Goal: Task Accomplishment & Management: Manage account settings

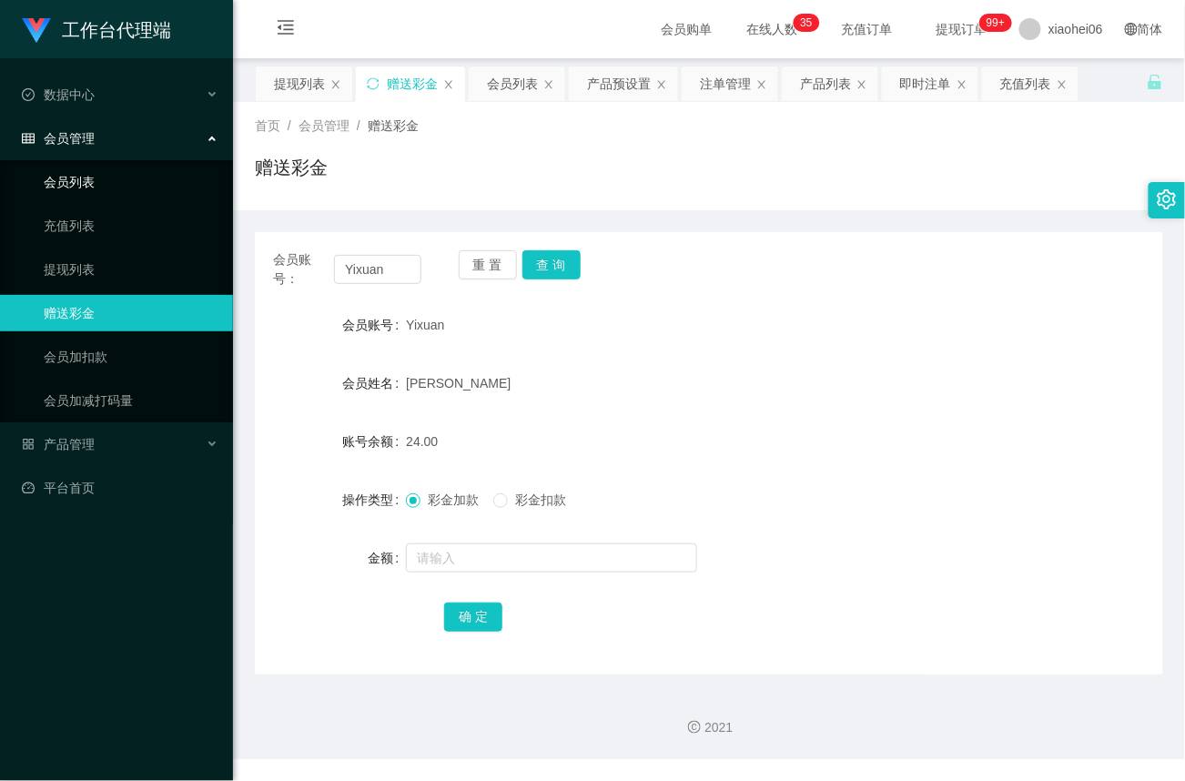
click at [71, 182] on link "会员列表" at bounding box center [131, 182] width 175 height 36
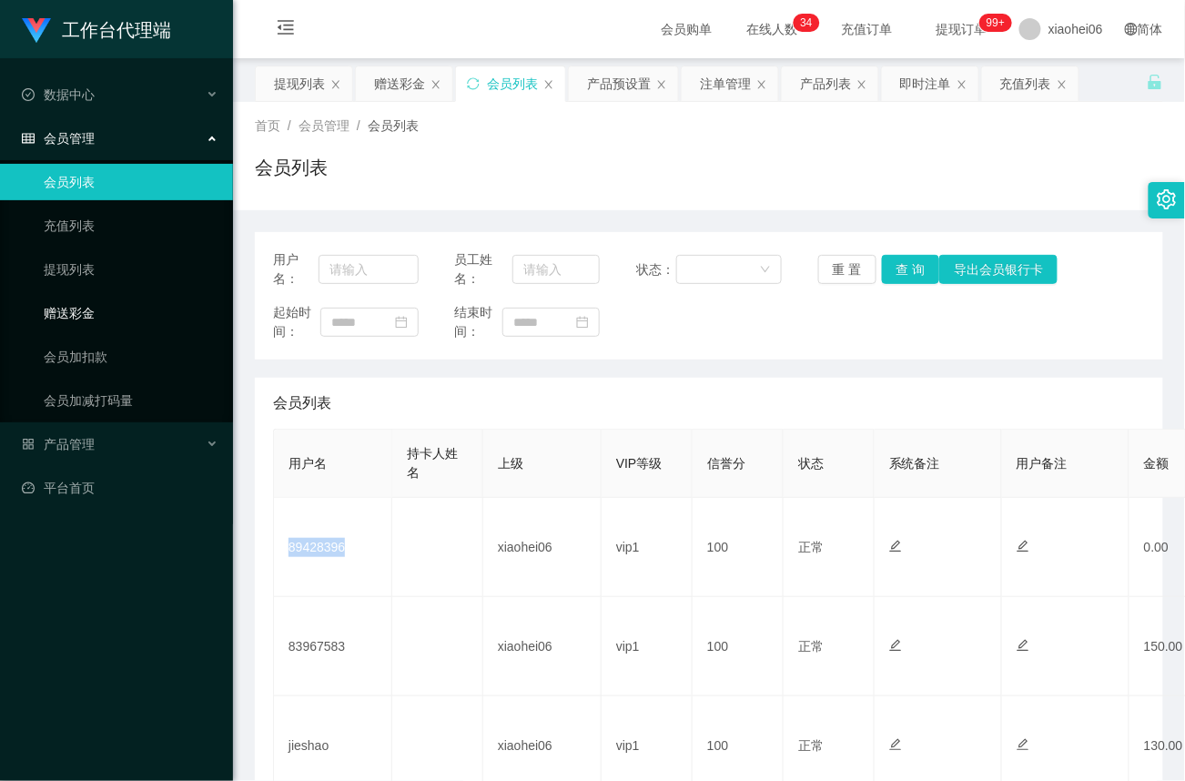
drag, startPoint x: 84, startPoint y: 311, endPoint x: 182, endPoint y: 306, distance: 98.4
click at [84, 313] on link "赠送彩金" at bounding box center [131, 313] width 175 height 36
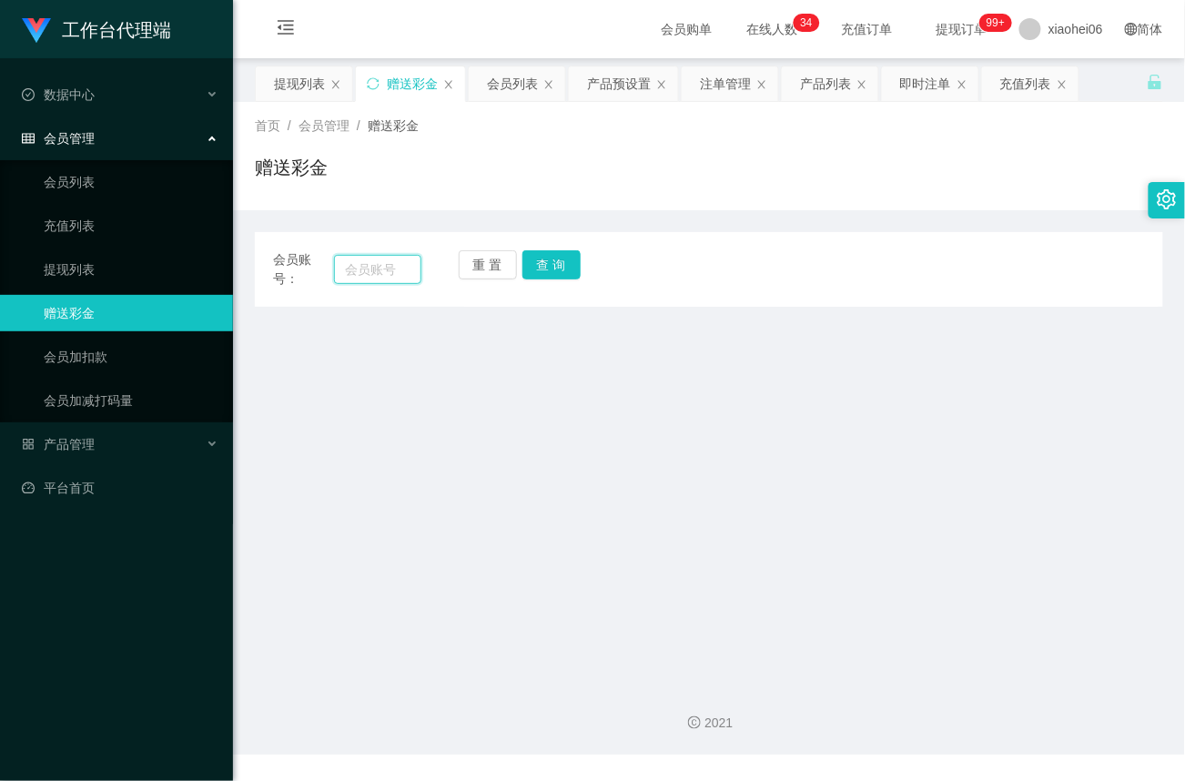
drag, startPoint x: 384, startPoint y: 267, endPoint x: 406, endPoint y: 277, distance: 24.0
click at [384, 267] on input "text" at bounding box center [377, 269] width 87 height 29
paste input "89428396"
type input "89428396"
drag, startPoint x: 554, startPoint y: 263, endPoint x: 586, endPoint y: 313, distance: 59.3
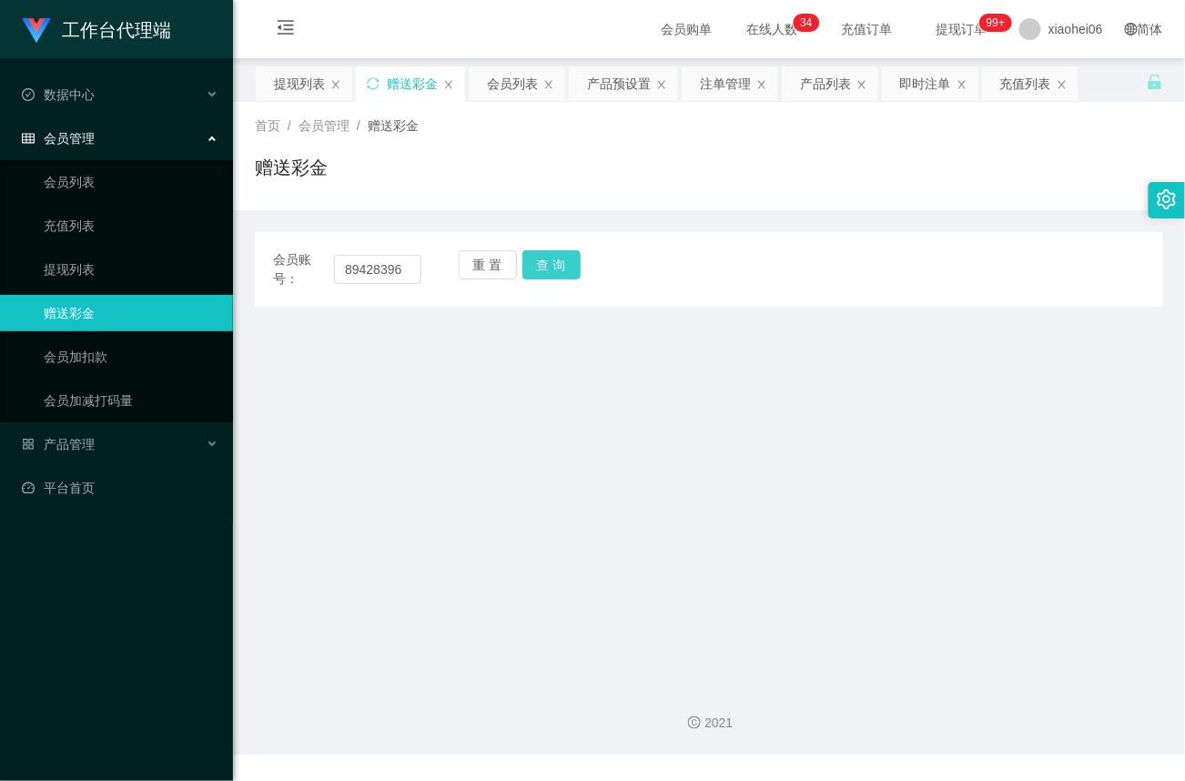
click at [554, 263] on button "查 询" at bounding box center [551, 264] width 58 height 29
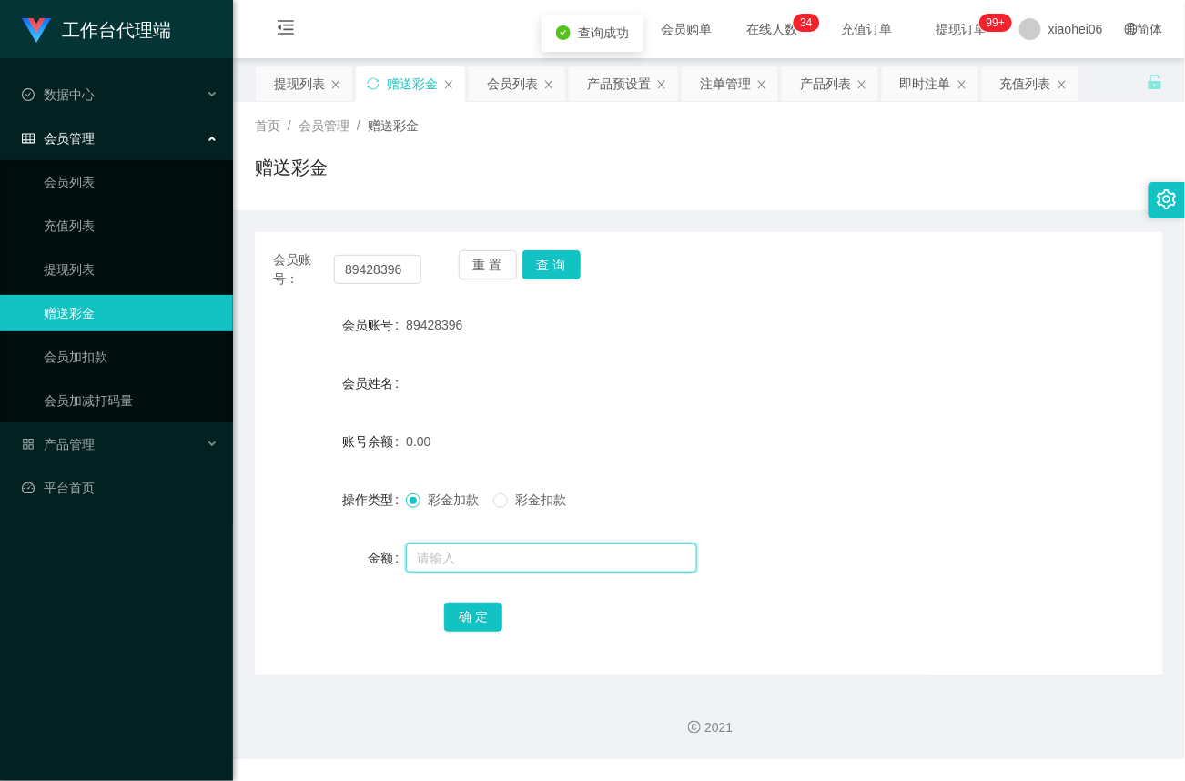
click at [448, 555] on input "text" at bounding box center [551, 557] width 291 height 29
type input "100"
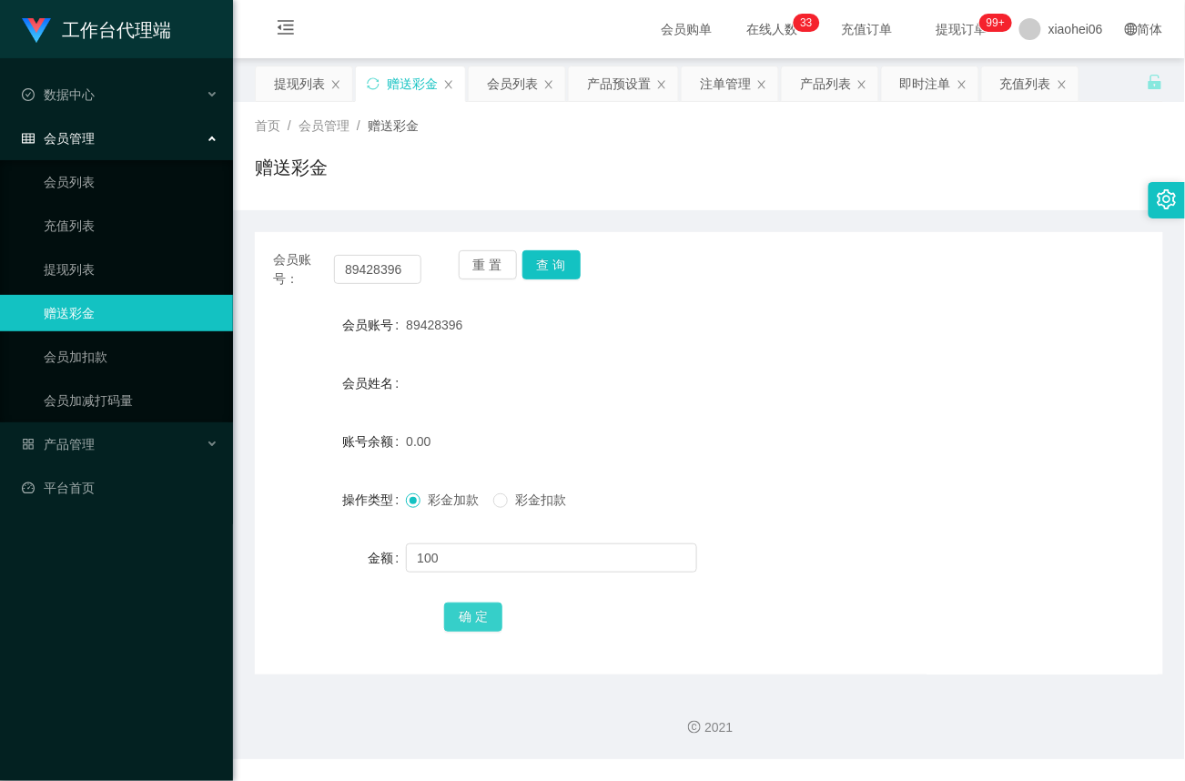
drag, startPoint x: 468, startPoint y: 612, endPoint x: 478, endPoint y: 612, distance: 10.0
click at [468, 612] on button "确 定" at bounding box center [473, 616] width 58 height 29
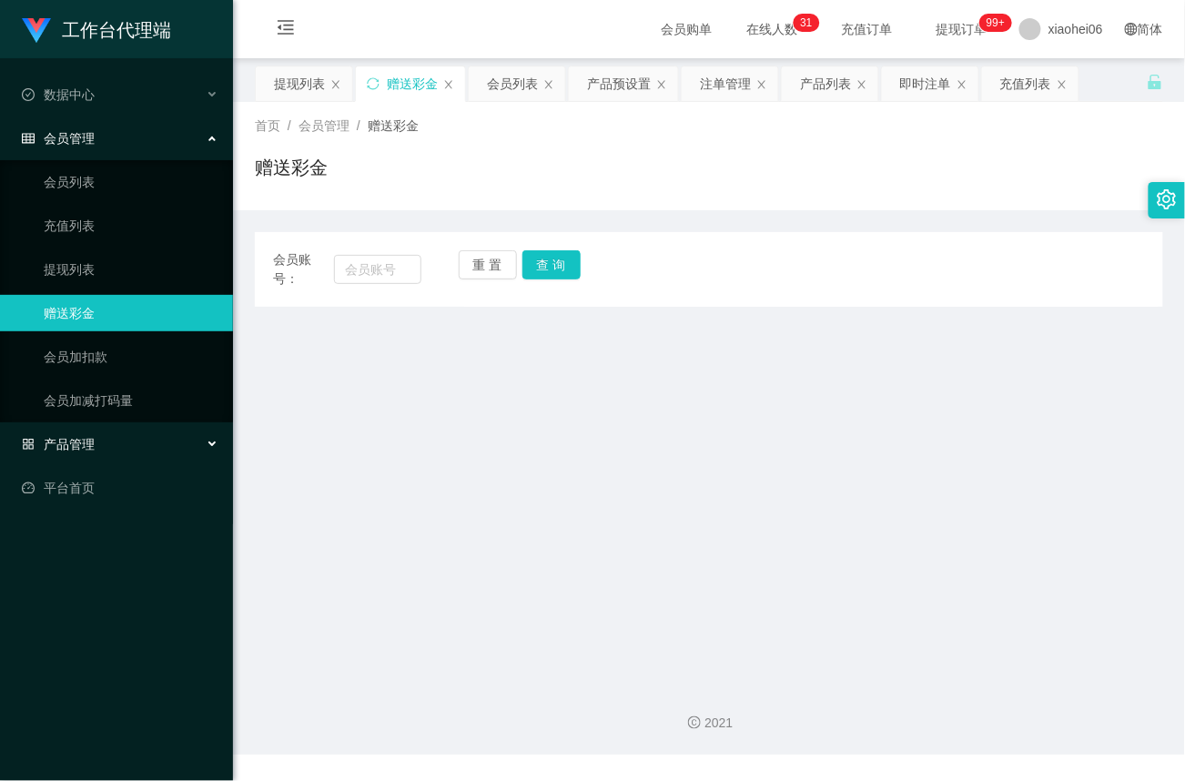
click at [78, 442] on span "产品管理" at bounding box center [58, 444] width 73 height 15
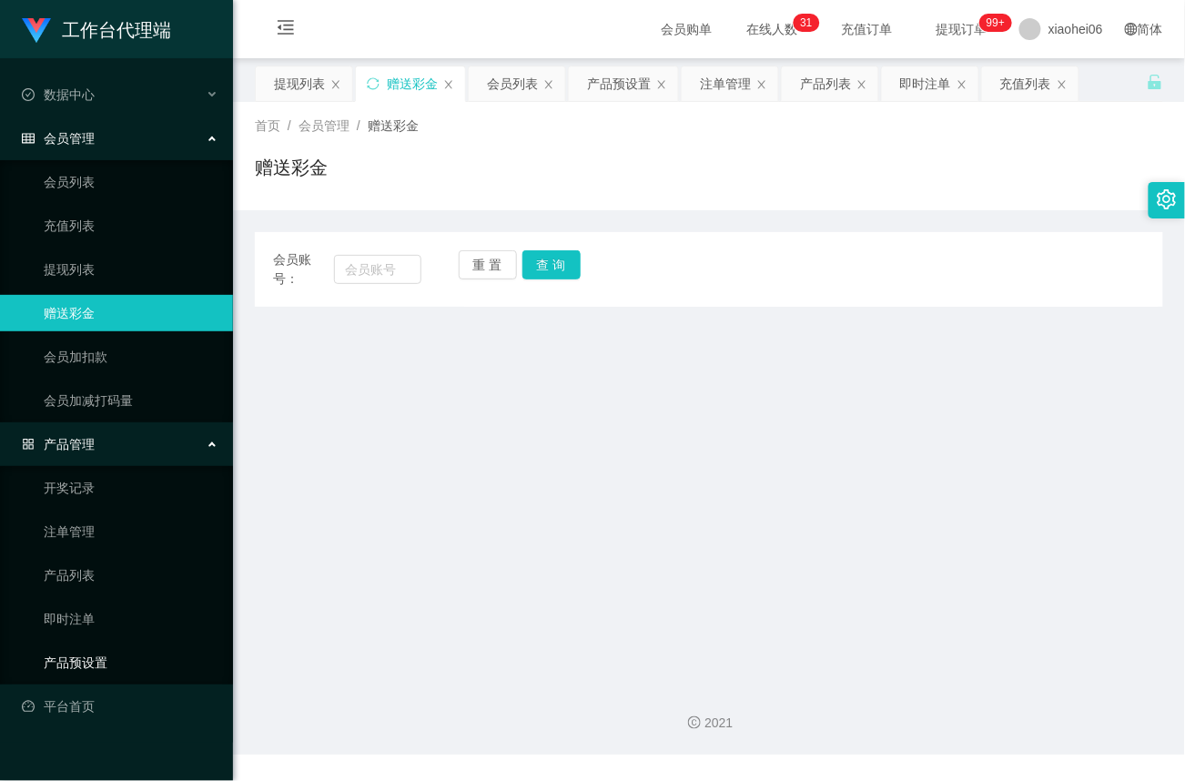
click at [82, 657] on link "产品预设置" at bounding box center [131, 662] width 175 height 36
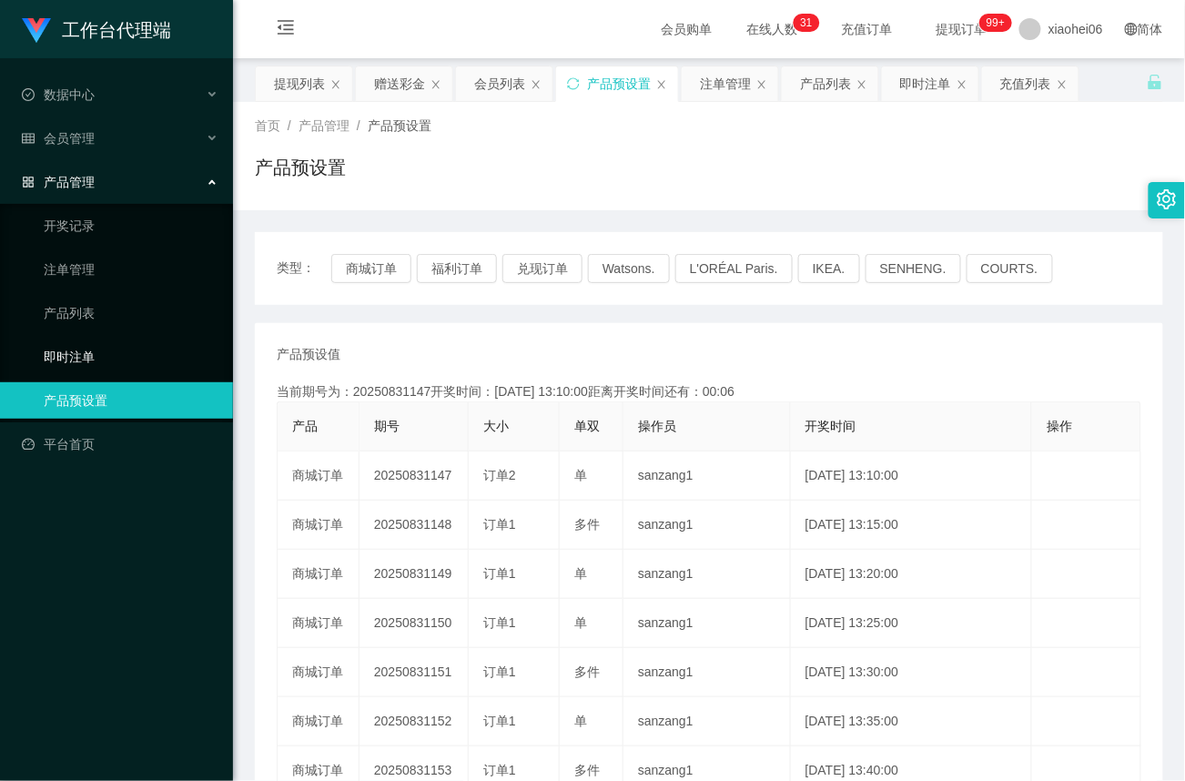
click at [76, 351] on link "即时注单" at bounding box center [131, 357] width 175 height 36
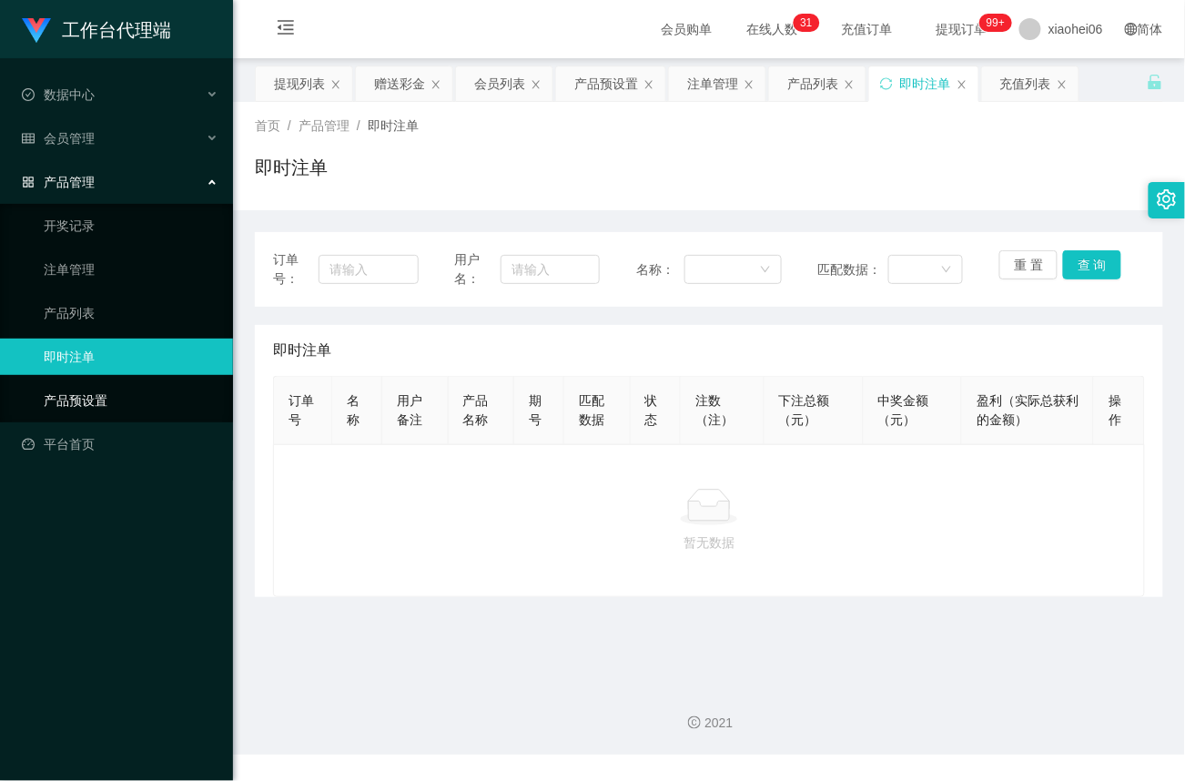
click at [121, 389] on link "产品预设置" at bounding box center [131, 400] width 175 height 36
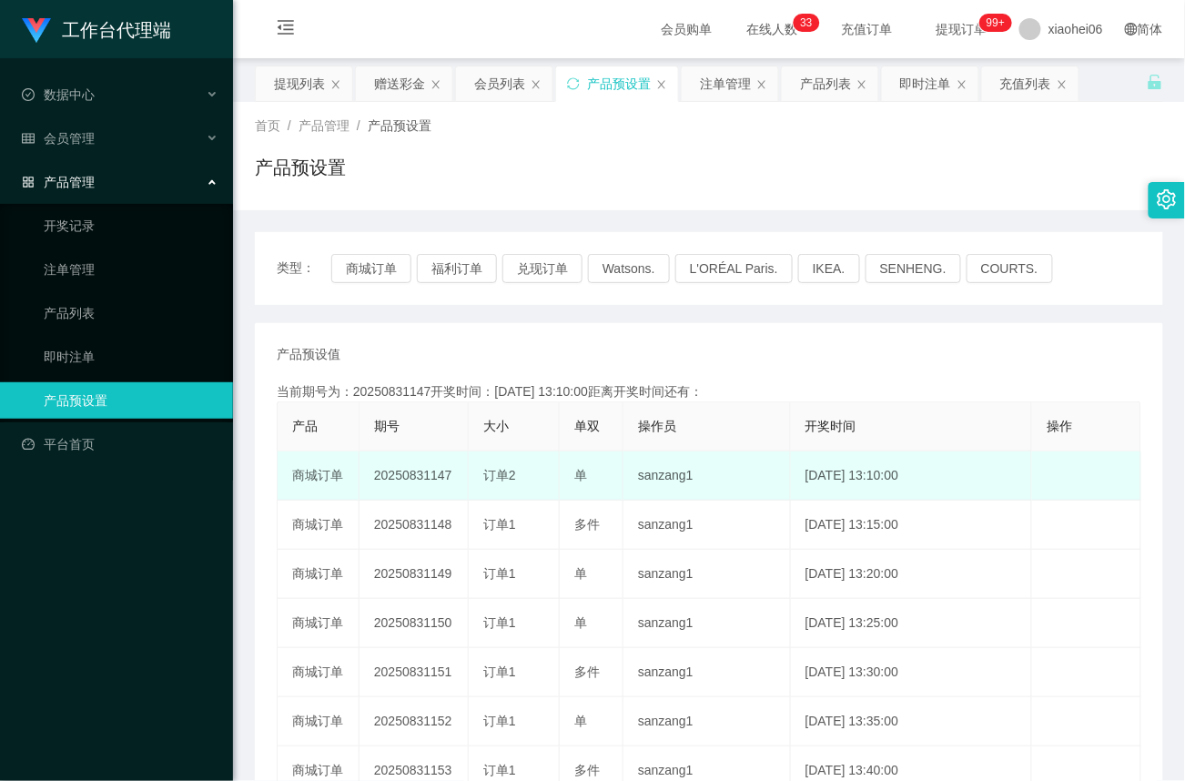
click at [426, 478] on td "20250831147" at bounding box center [413, 475] width 109 height 49
click at [794, 480] on td "2025-08-31 13:10:00" at bounding box center [912, 475] width 242 height 49
click at [420, 478] on td "20250831148" at bounding box center [413, 475] width 109 height 49
click at [427, 477] on td "20250831148" at bounding box center [413, 475] width 109 height 49
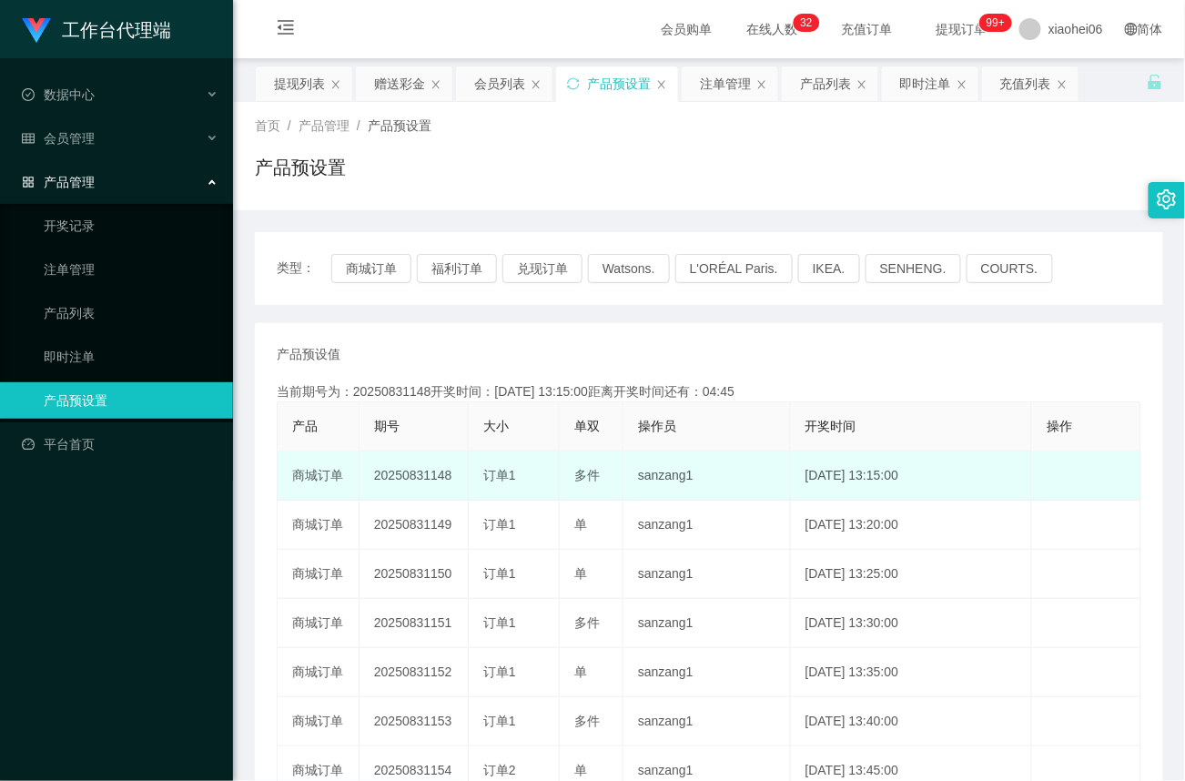
click at [427, 477] on td "20250831148" at bounding box center [413, 475] width 109 height 49
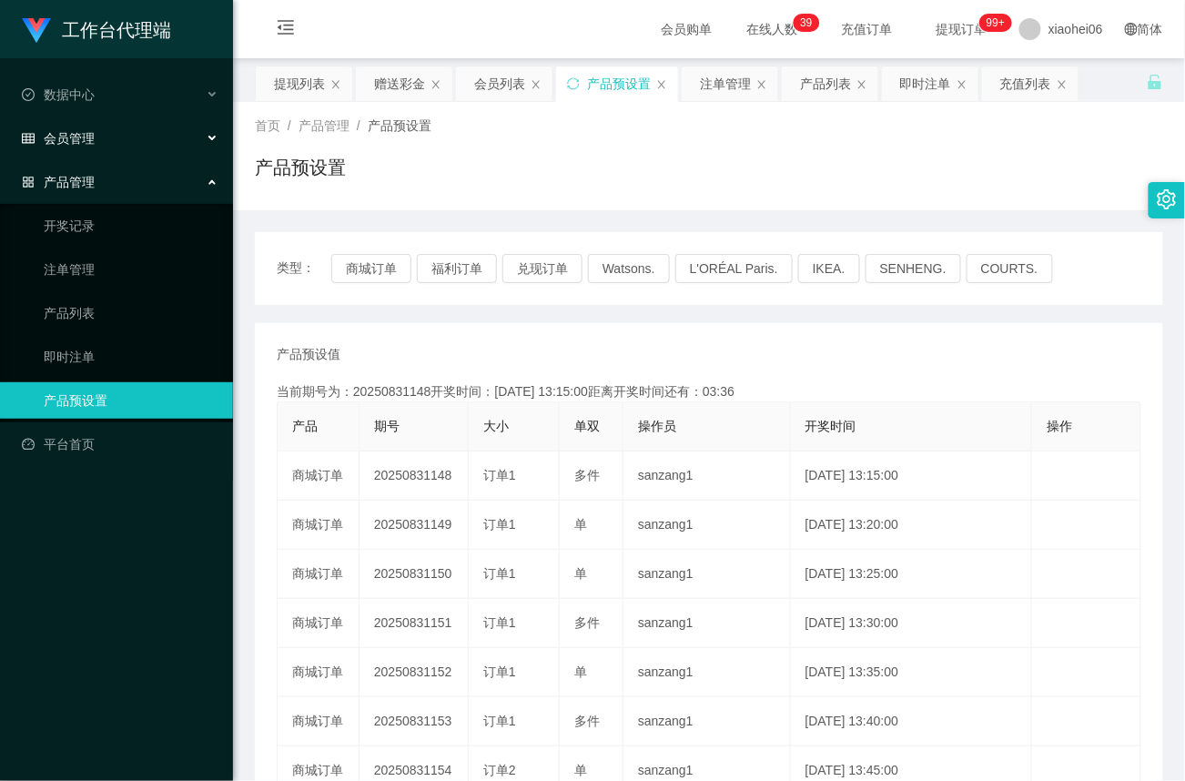
click at [86, 122] on div "会员管理" at bounding box center [116, 138] width 233 height 36
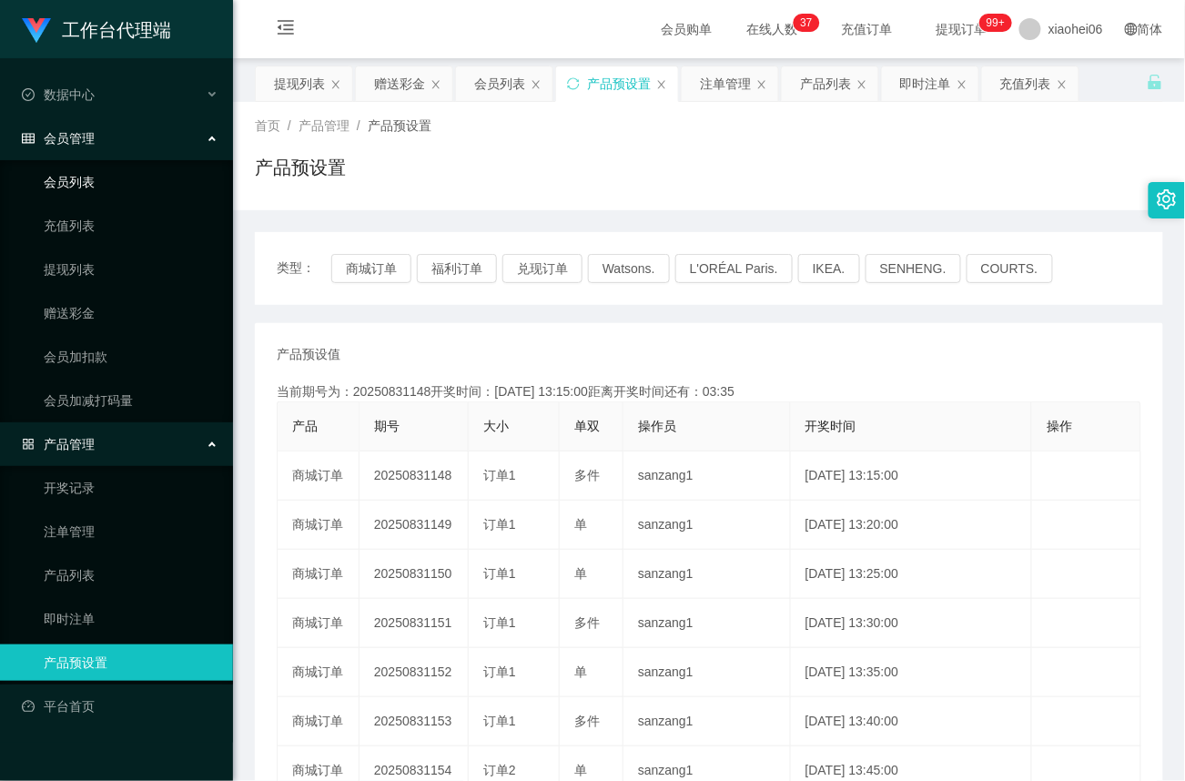
click at [78, 175] on link "会员列表" at bounding box center [131, 182] width 175 height 36
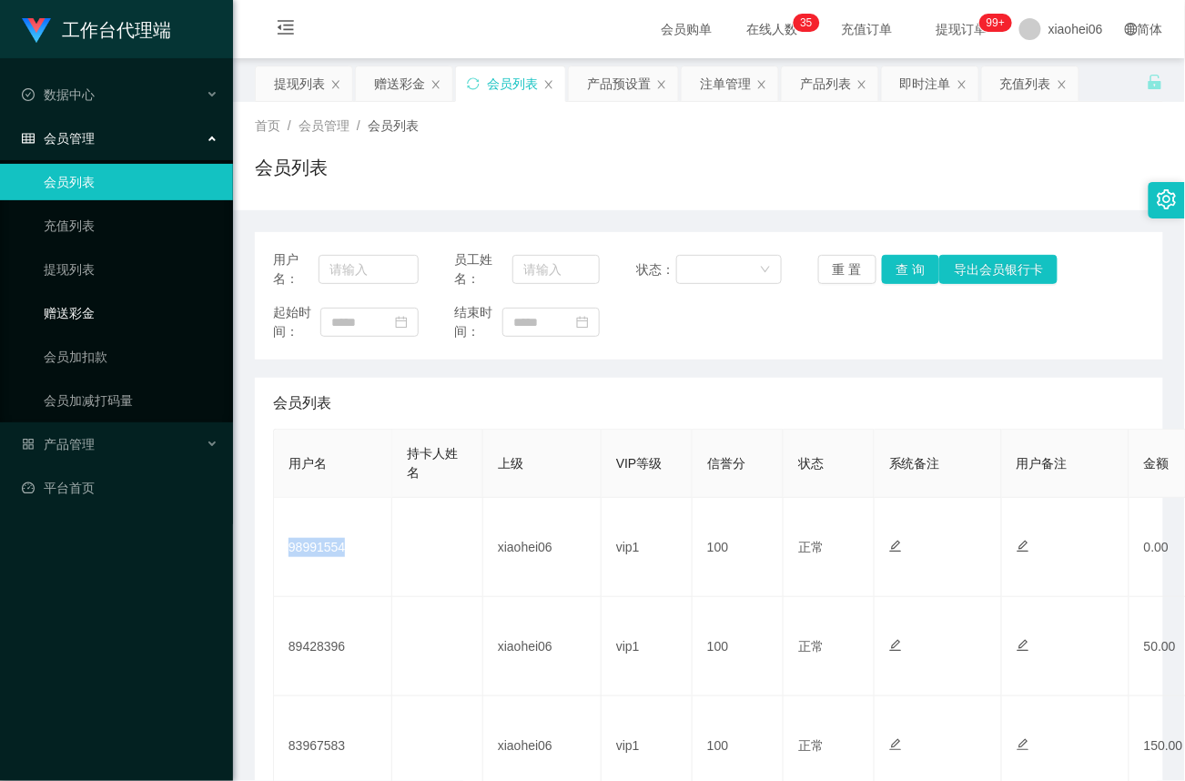
drag, startPoint x: 71, startPoint y: 302, endPoint x: 93, endPoint y: 300, distance: 21.9
click at [71, 302] on link "赠送彩金" at bounding box center [131, 313] width 175 height 36
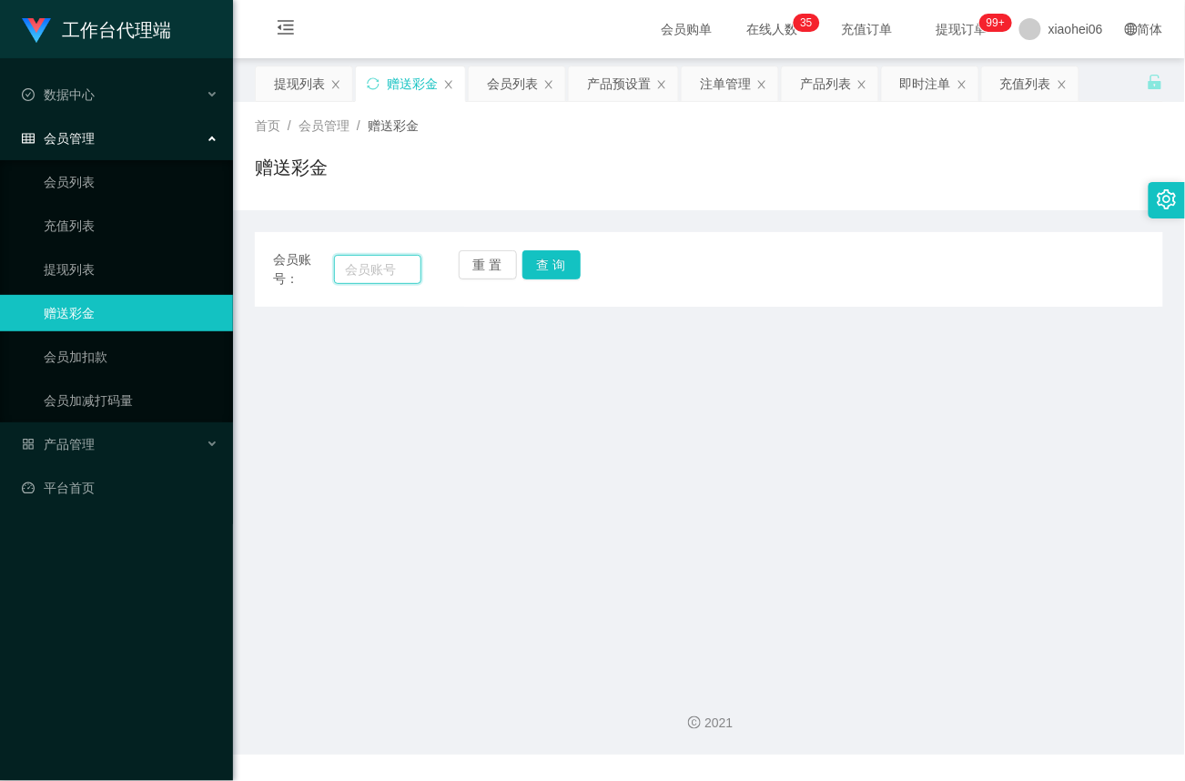
click at [383, 273] on input "text" at bounding box center [377, 269] width 87 height 29
paste input "98991554"
type input "98991554"
click at [530, 259] on button "查 询" at bounding box center [551, 264] width 58 height 29
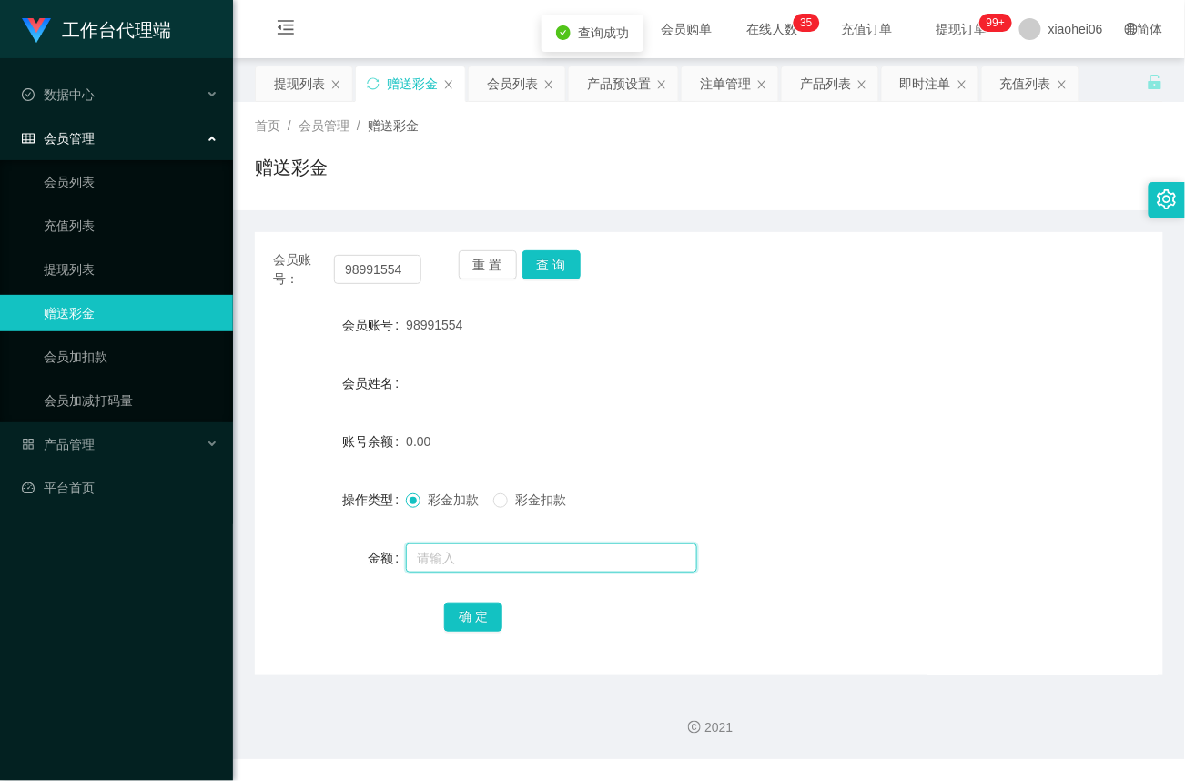
click at [438, 565] on input "text" at bounding box center [551, 557] width 291 height 29
type input "100"
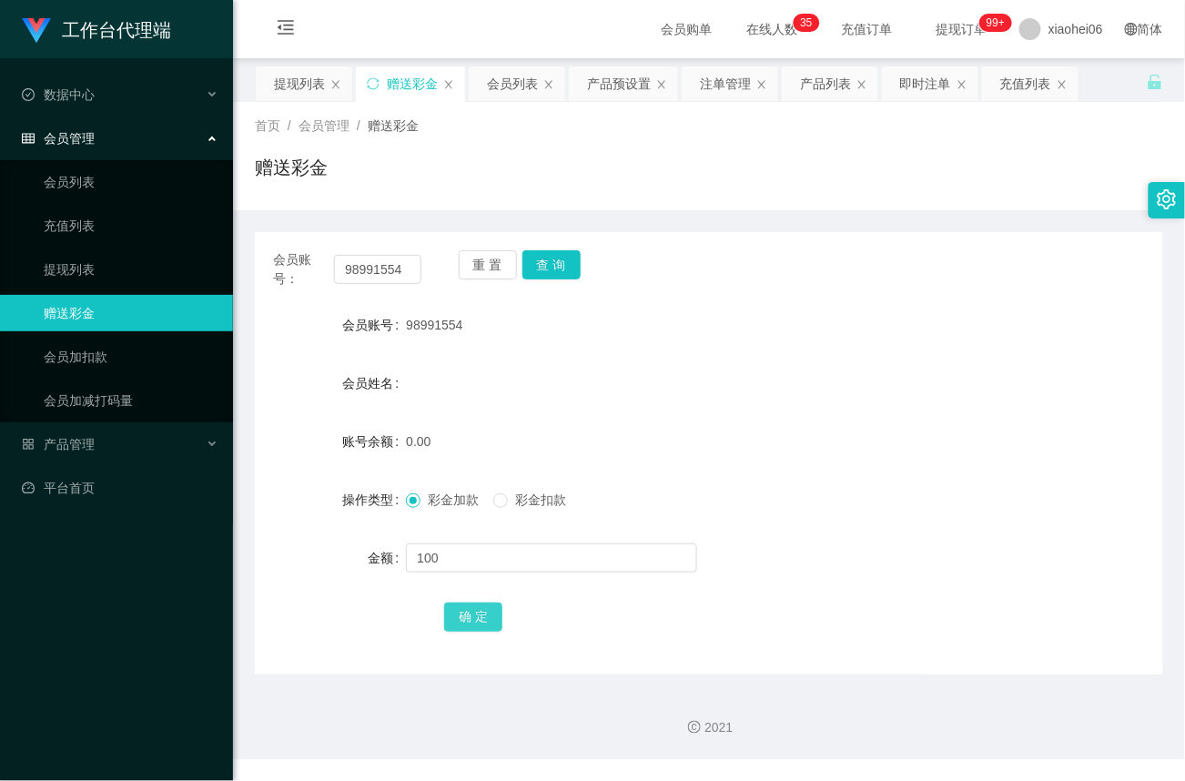
click at [482, 616] on button "确 定" at bounding box center [473, 616] width 58 height 29
click at [74, 452] on div "产品管理" at bounding box center [116, 444] width 233 height 36
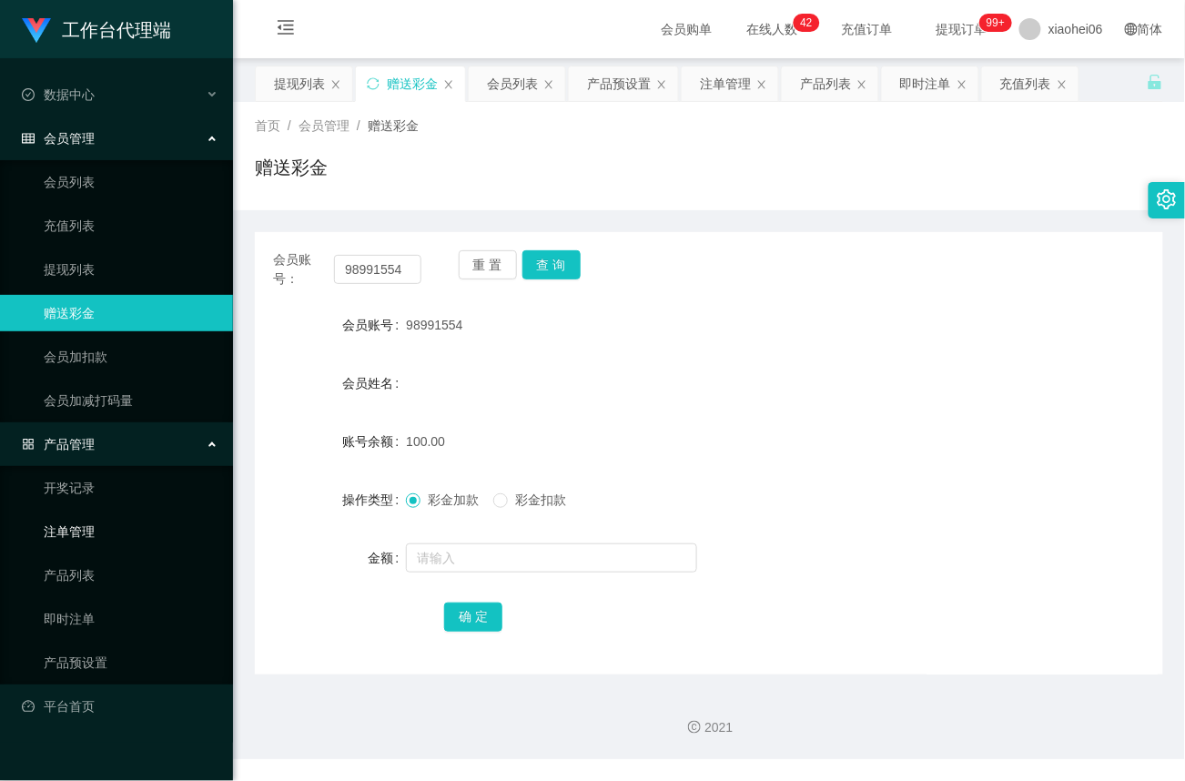
drag, startPoint x: 86, startPoint y: 526, endPoint x: 386, endPoint y: 399, distance: 326.2
click at [86, 526] on link "注单管理" at bounding box center [131, 531] width 175 height 36
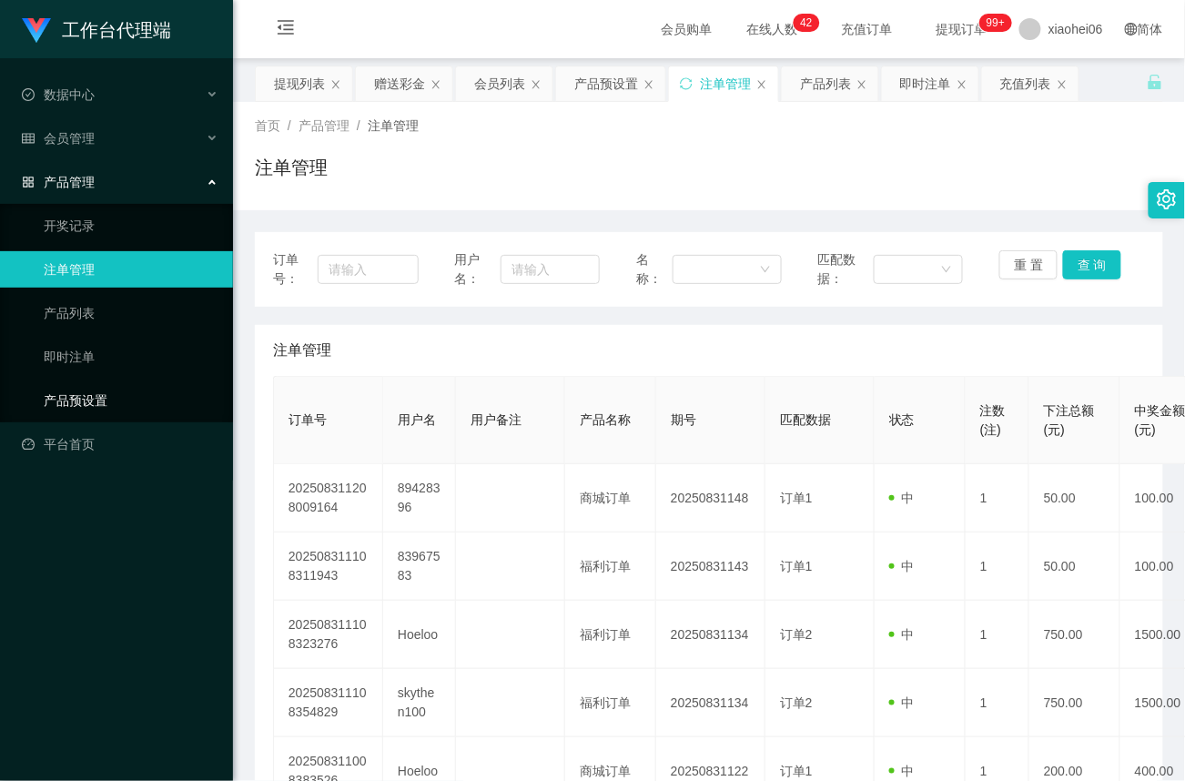
click at [70, 397] on link "产品预设置" at bounding box center [131, 400] width 175 height 36
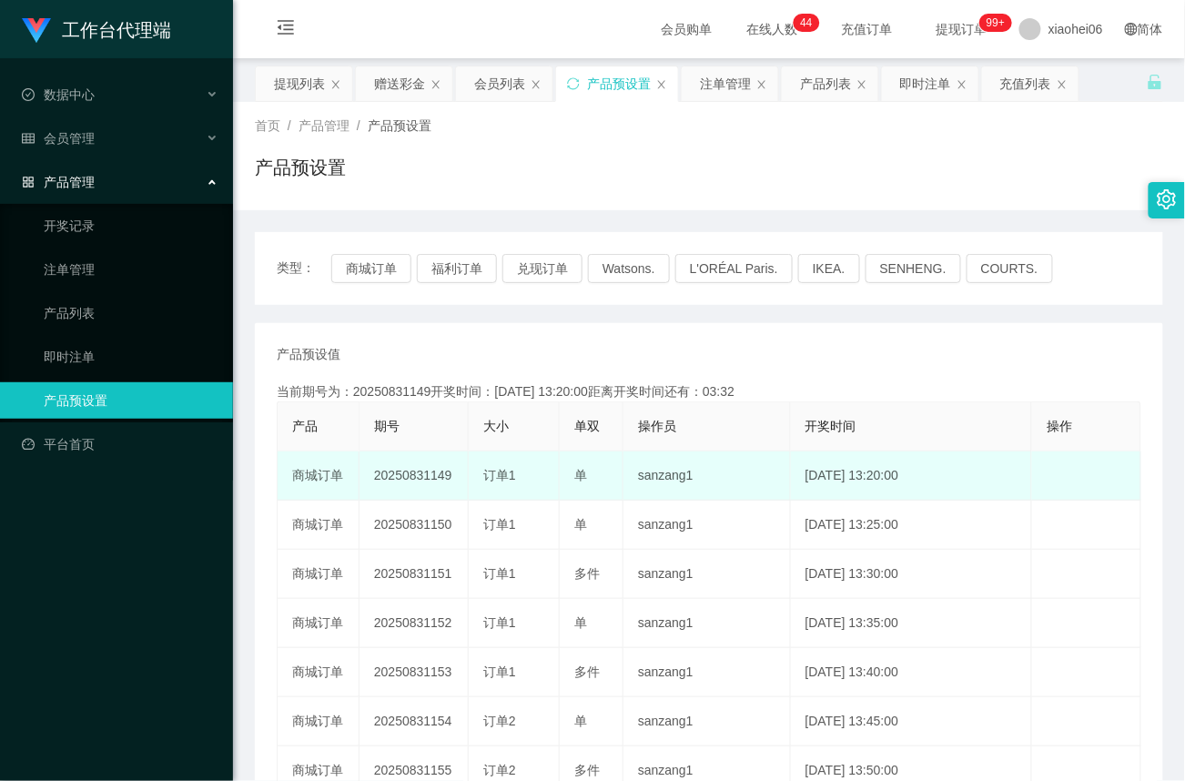
click at [424, 479] on td "20250831149" at bounding box center [413, 475] width 109 height 49
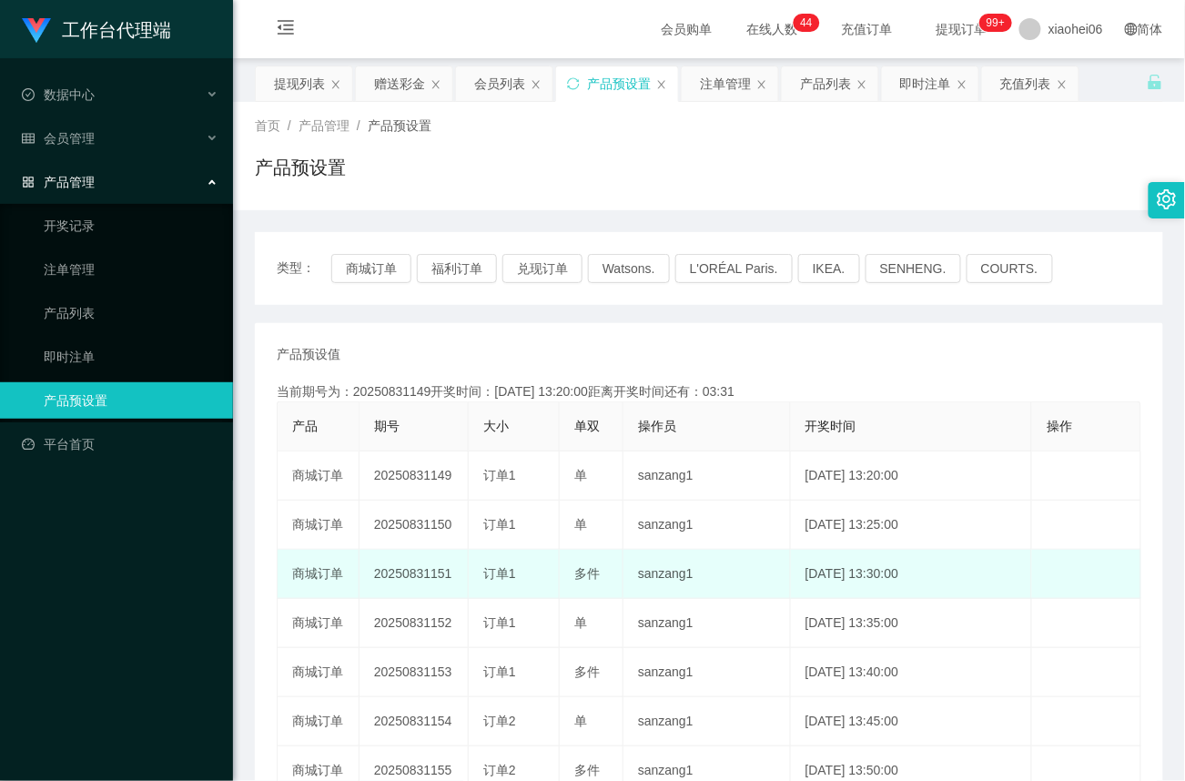
copy td "20250831149"
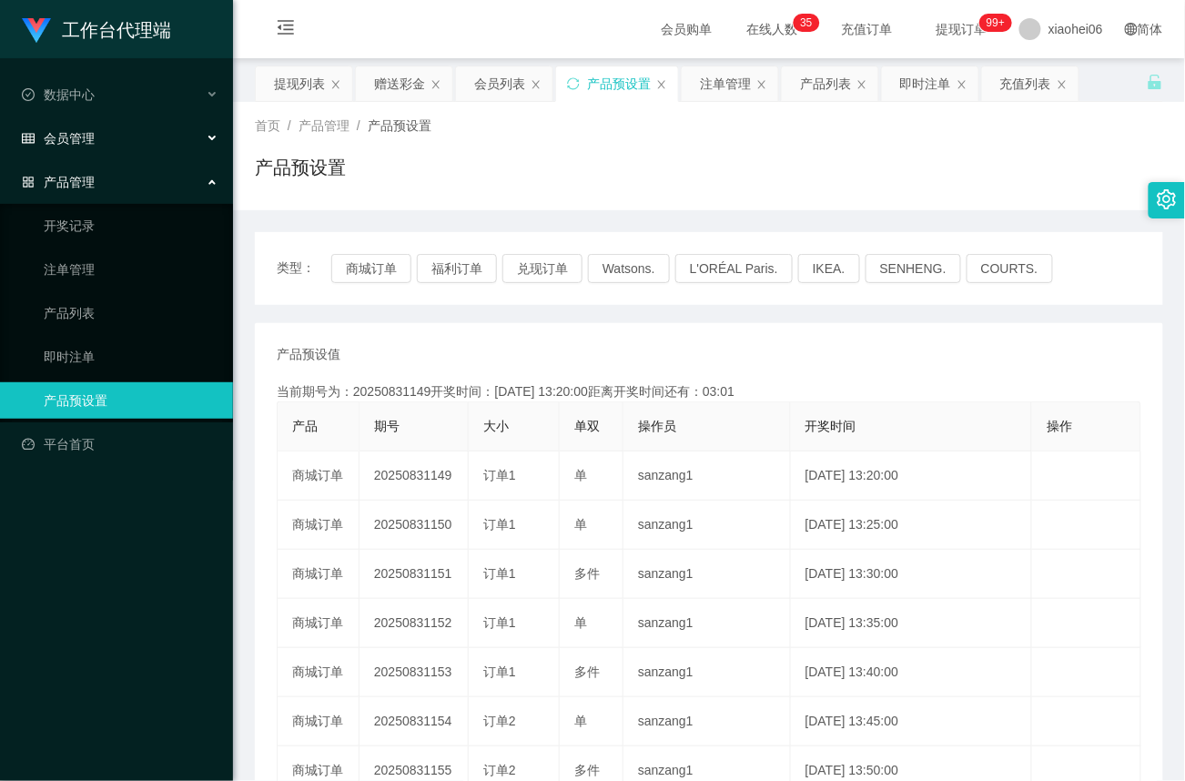
click at [85, 122] on div "会员管理" at bounding box center [116, 138] width 233 height 36
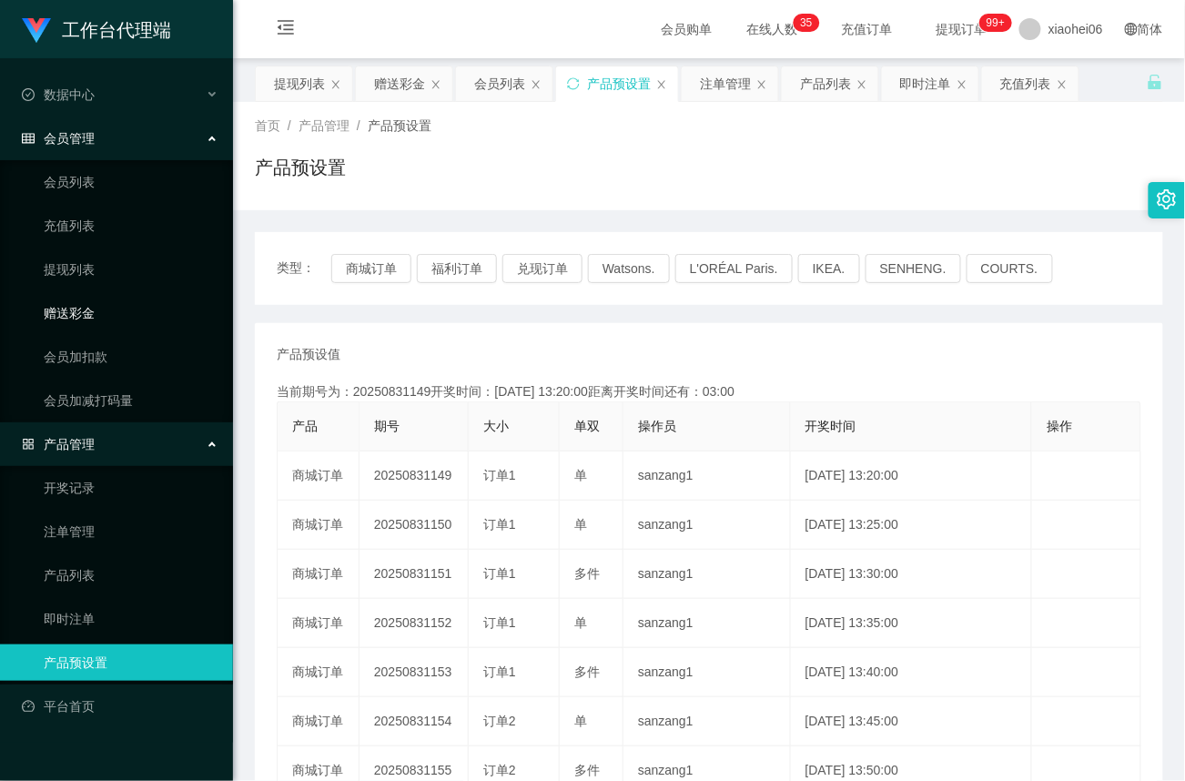
click at [82, 311] on link "赠送彩金" at bounding box center [131, 313] width 175 height 36
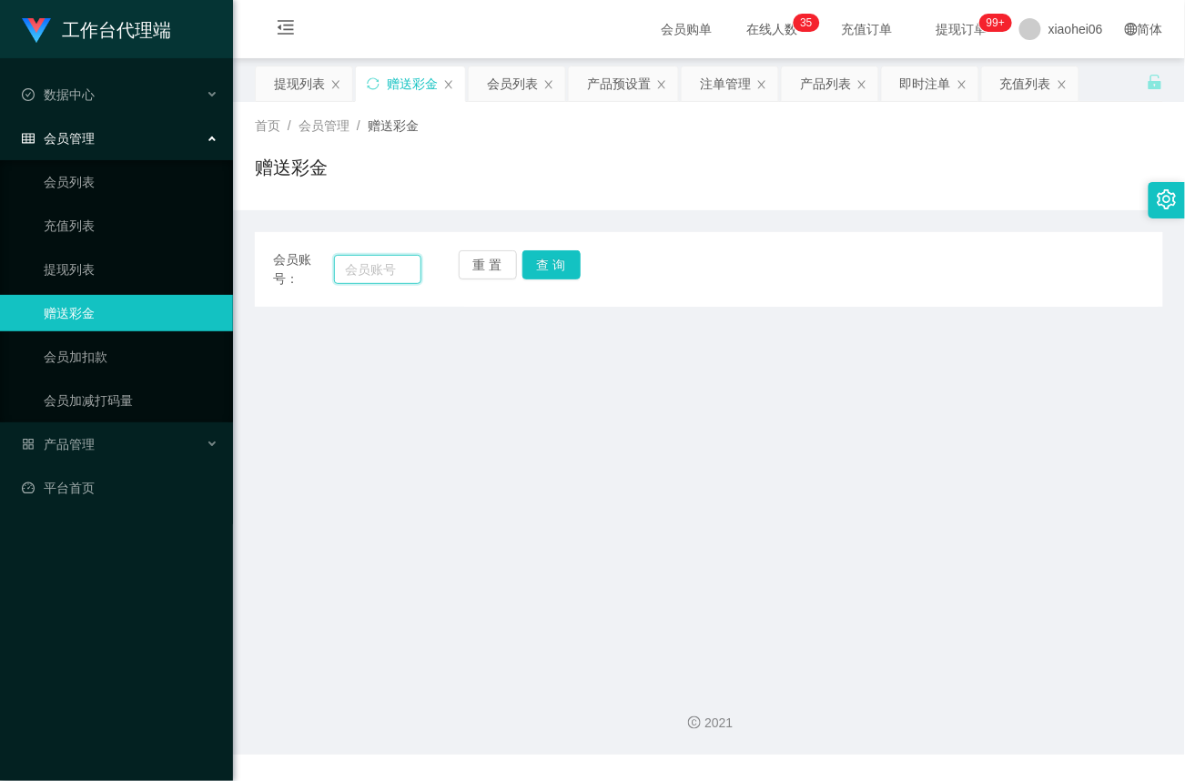
click at [380, 278] on input "text" at bounding box center [377, 269] width 87 height 29
paste input "89428396"
type input "89428396"
click at [569, 262] on button "查 询" at bounding box center [551, 264] width 58 height 29
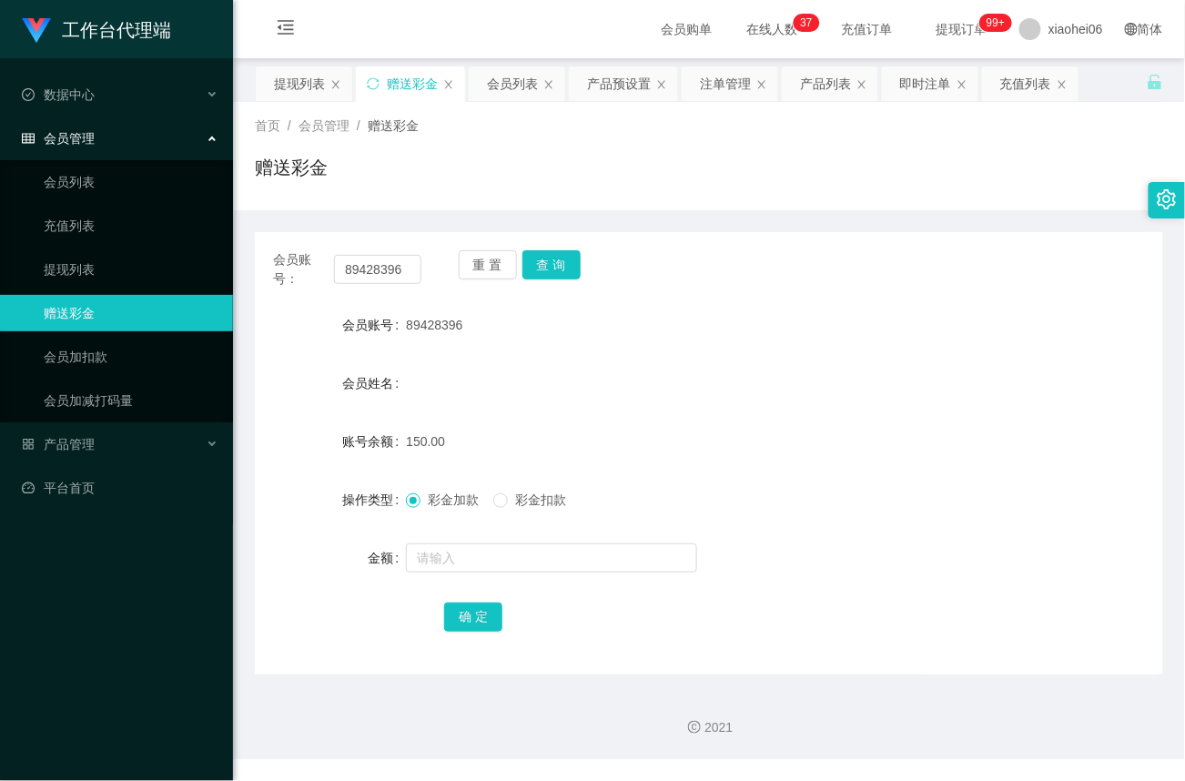
click at [84, 120] on div "会员管理" at bounding box center [116, 138] width 233 height 36
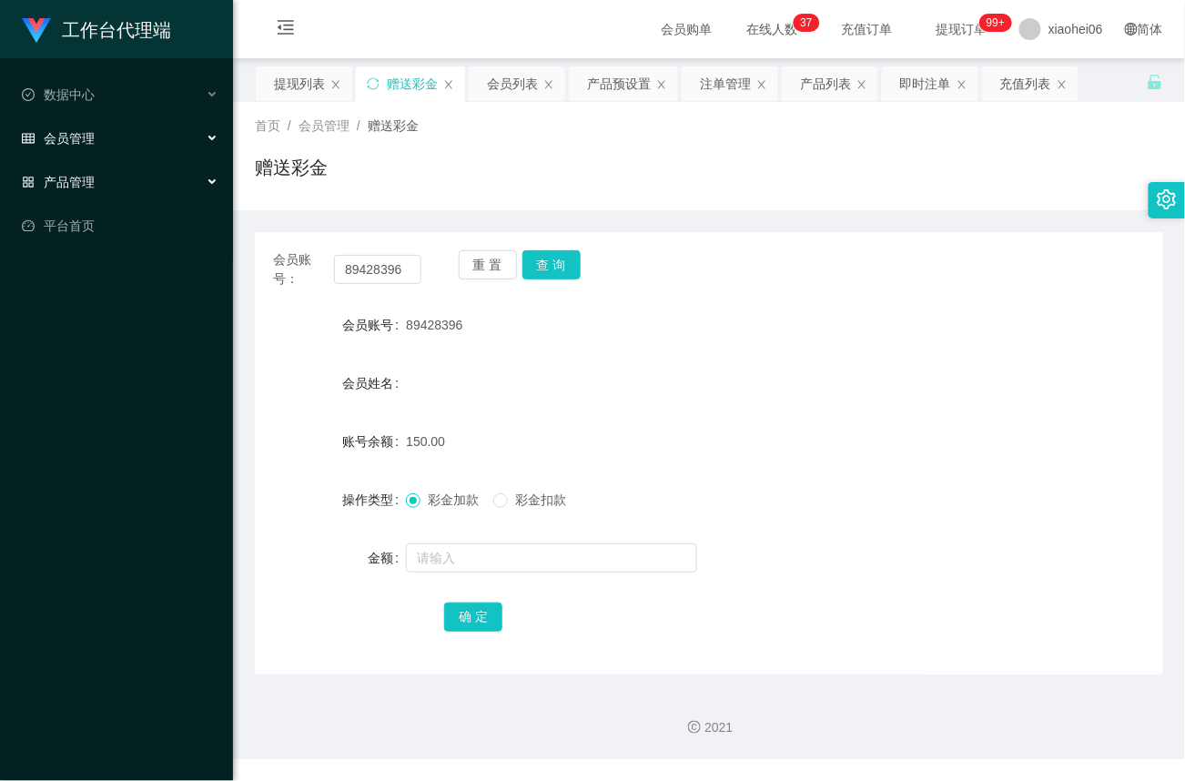
drag, startPoint x: 82, startPoint y: 169, endPoint x: 140, endPoint y: 242, distance: 93.2
click at [84, 175] on span "产品管理" at bounding box center [58, 182] width 73 height 15
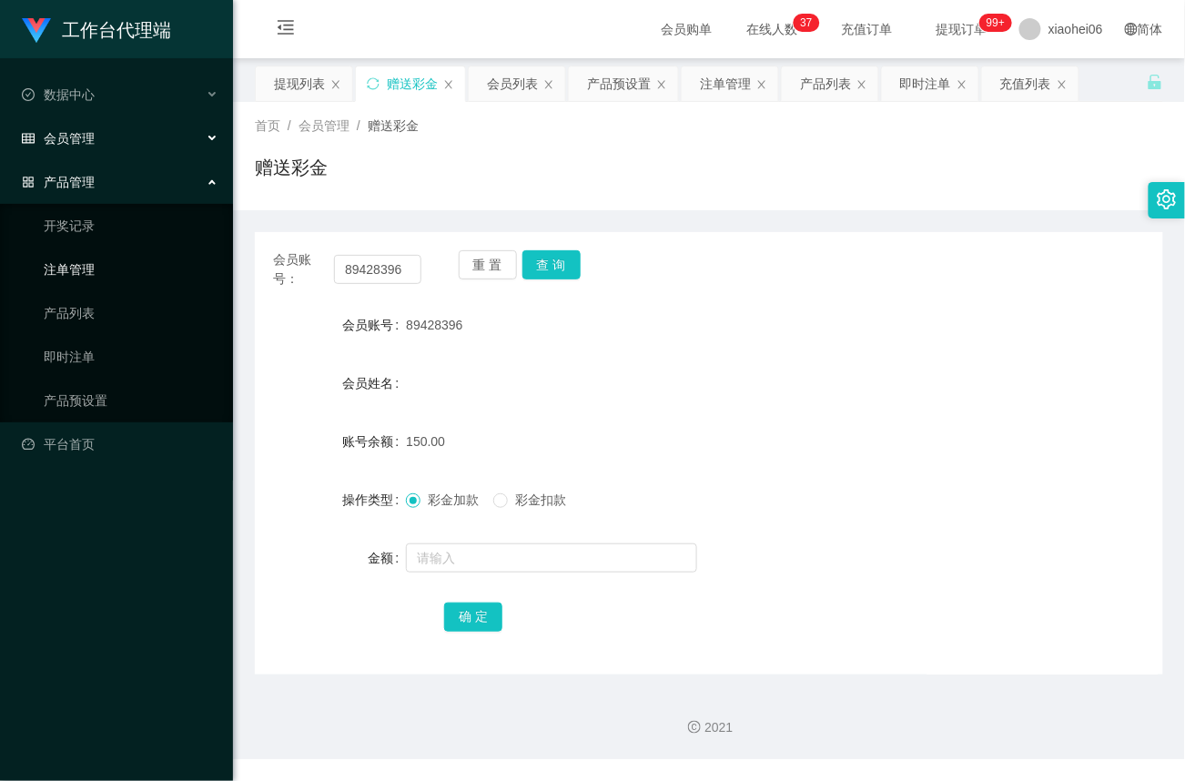
click at [75, 263] on link "注单管理" at bounding box center [131, 269] width 175 height 36
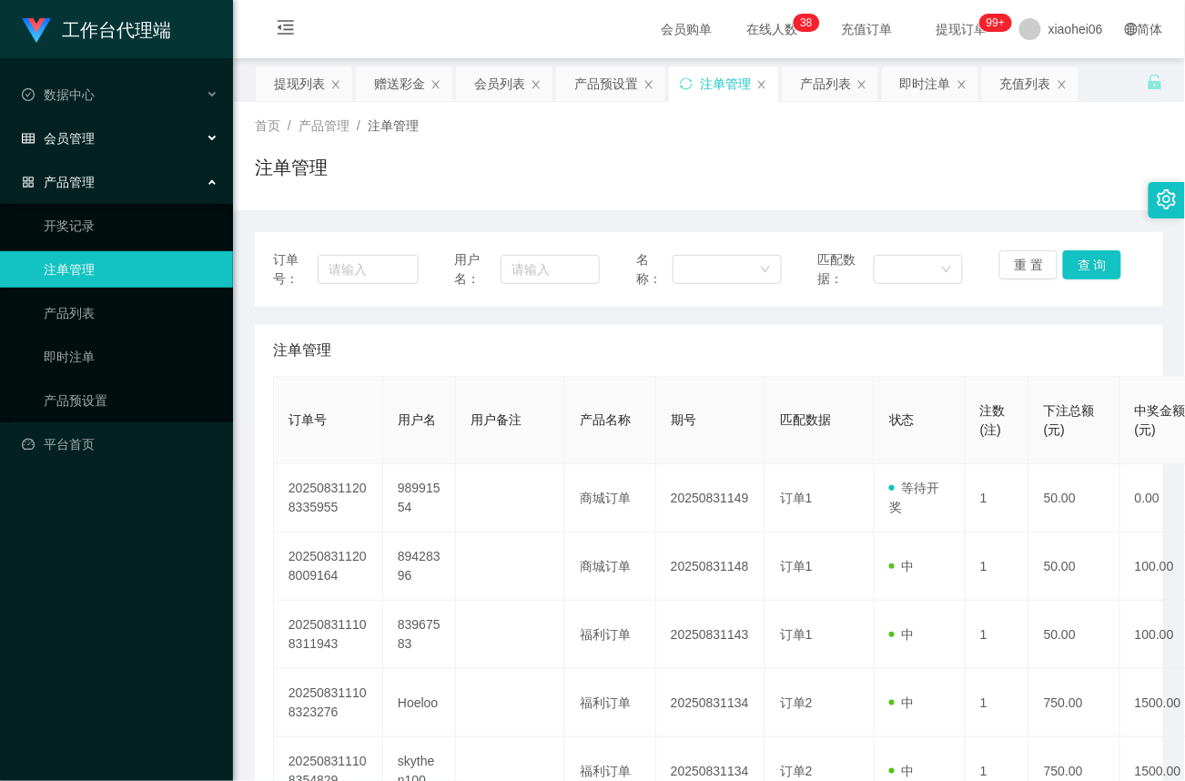
drag, startPoint x: 64, startPoint y: 126, endPoint x: 110, endPoint y: 173, distance: 66.3
click at [64, 131] on span "会员管理" at bounding box center [58, 138] width 73 height 15
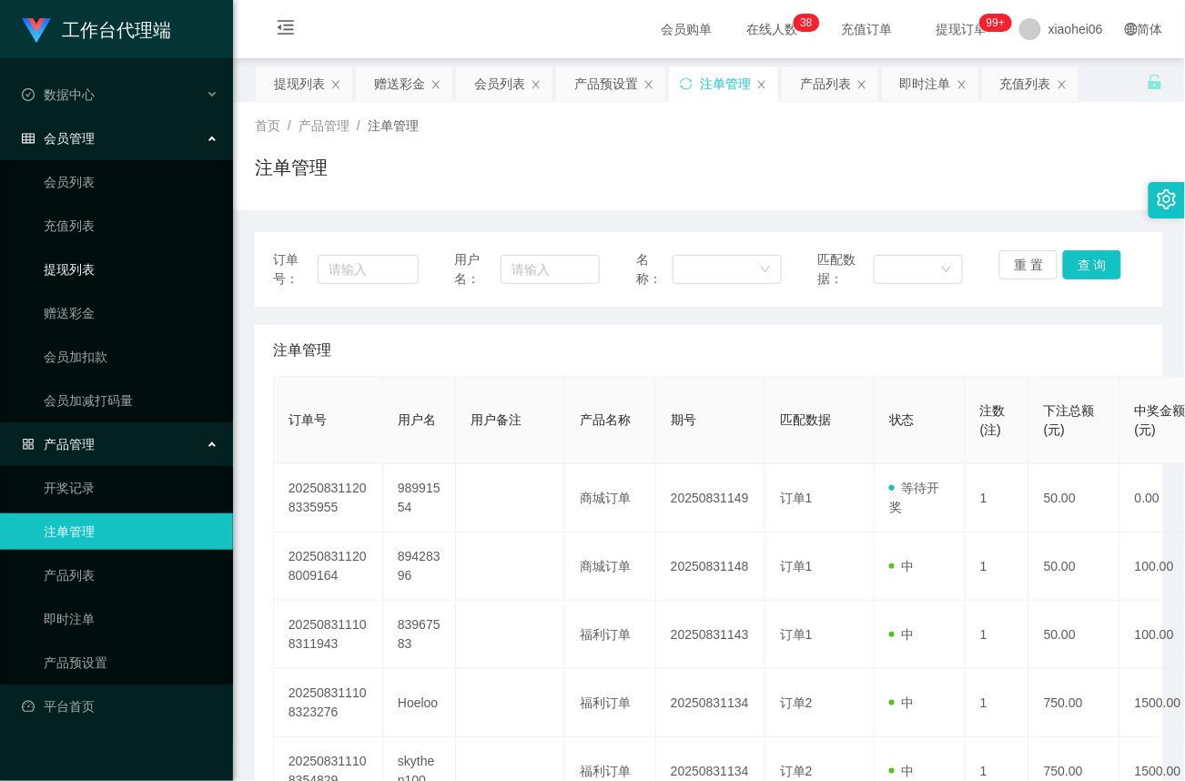
click at [75, 266] on link "提现列表" at bounding box center [131, 269] width 175 height 36
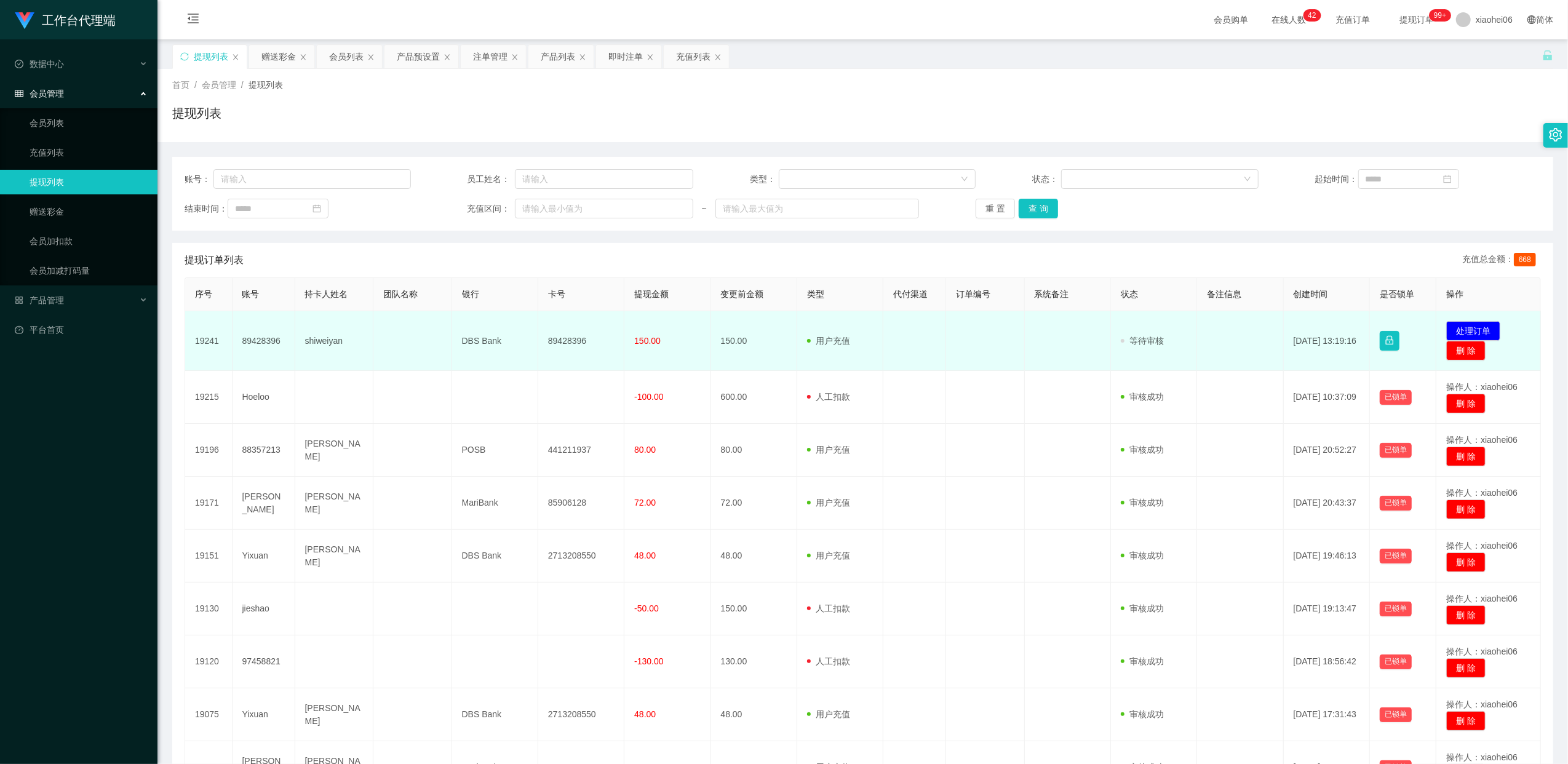
click at [573, 337] on td "89428396" at bounding box center [581, 341] width 86 height 59
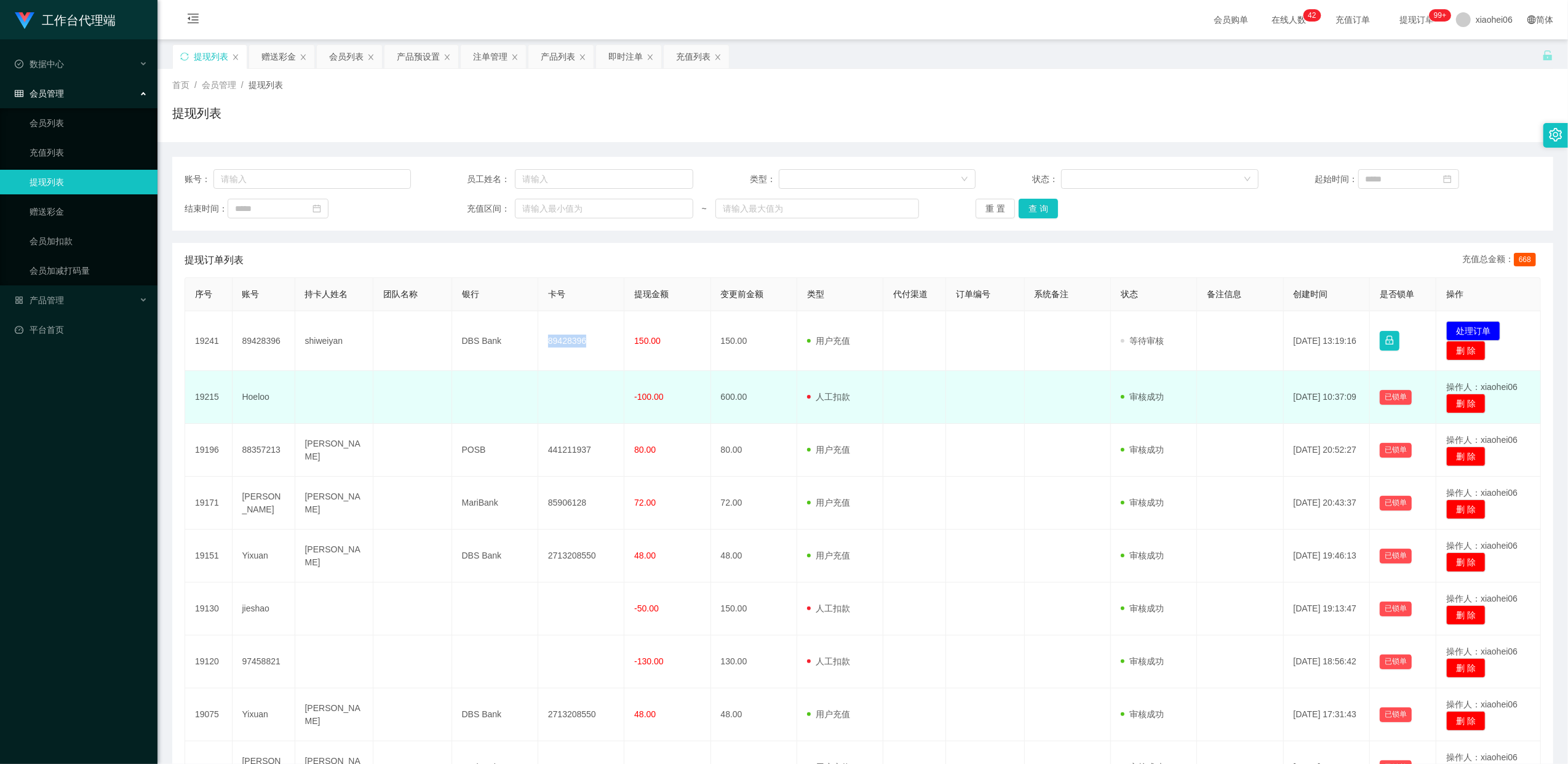
copy td "89428396"
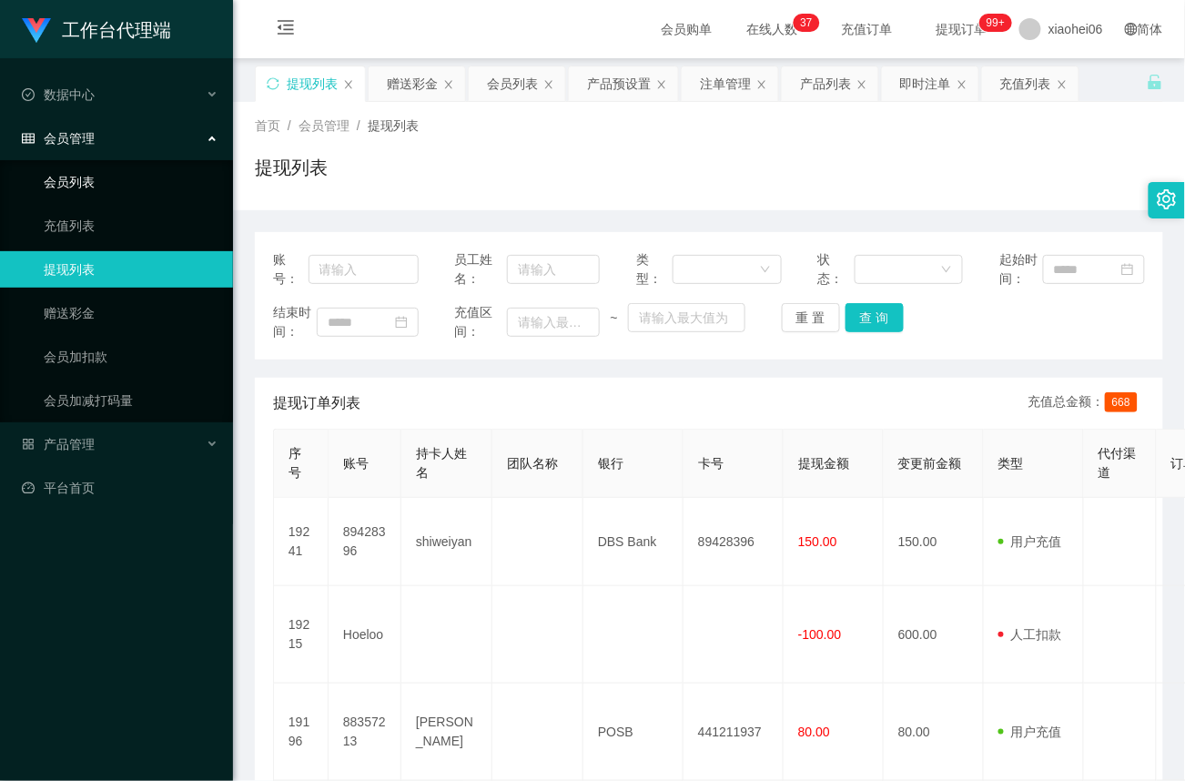
drag, startPoint x: 87, startPoint y: 177, endPoint x: 113, endPoint y: 178, distance: 25.5
click at [87, 177] on link "会员列表" at bounding box center [131, 182] width 175 height 36
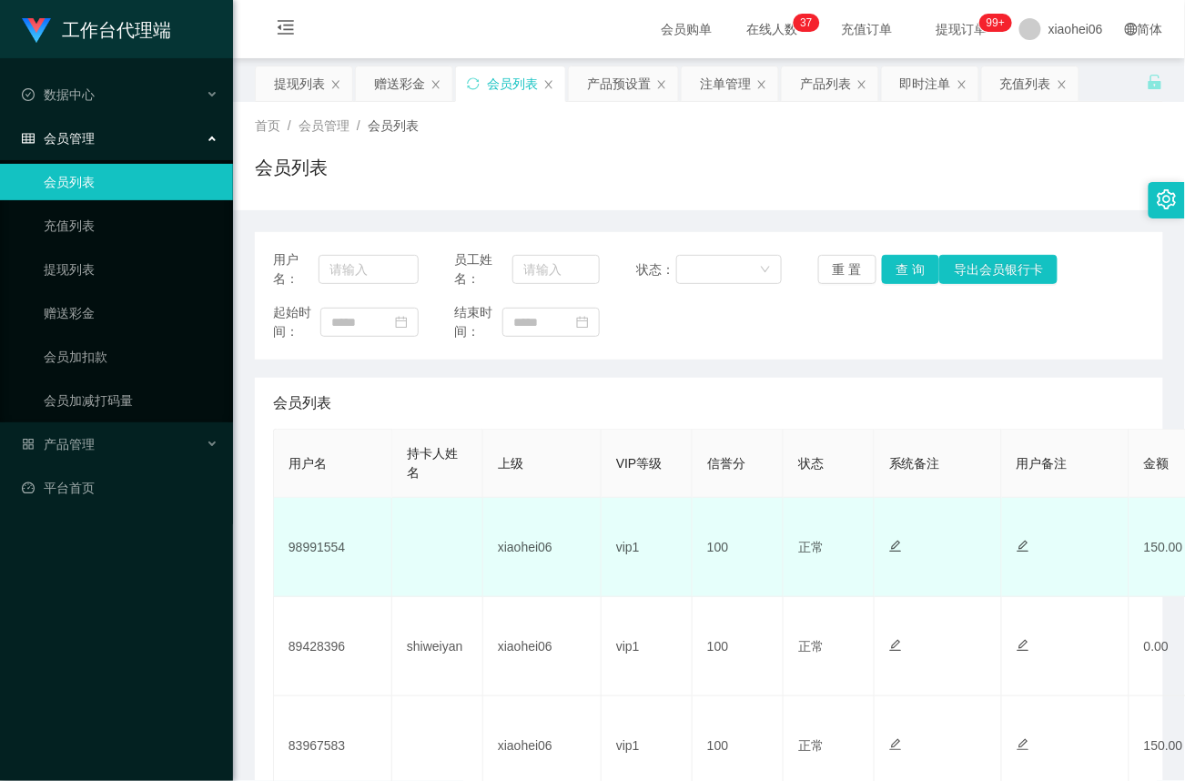
click at [326, 550] on td "98991554" at bounding box center [333, 547] width 118 height 99
copy td "98991554"
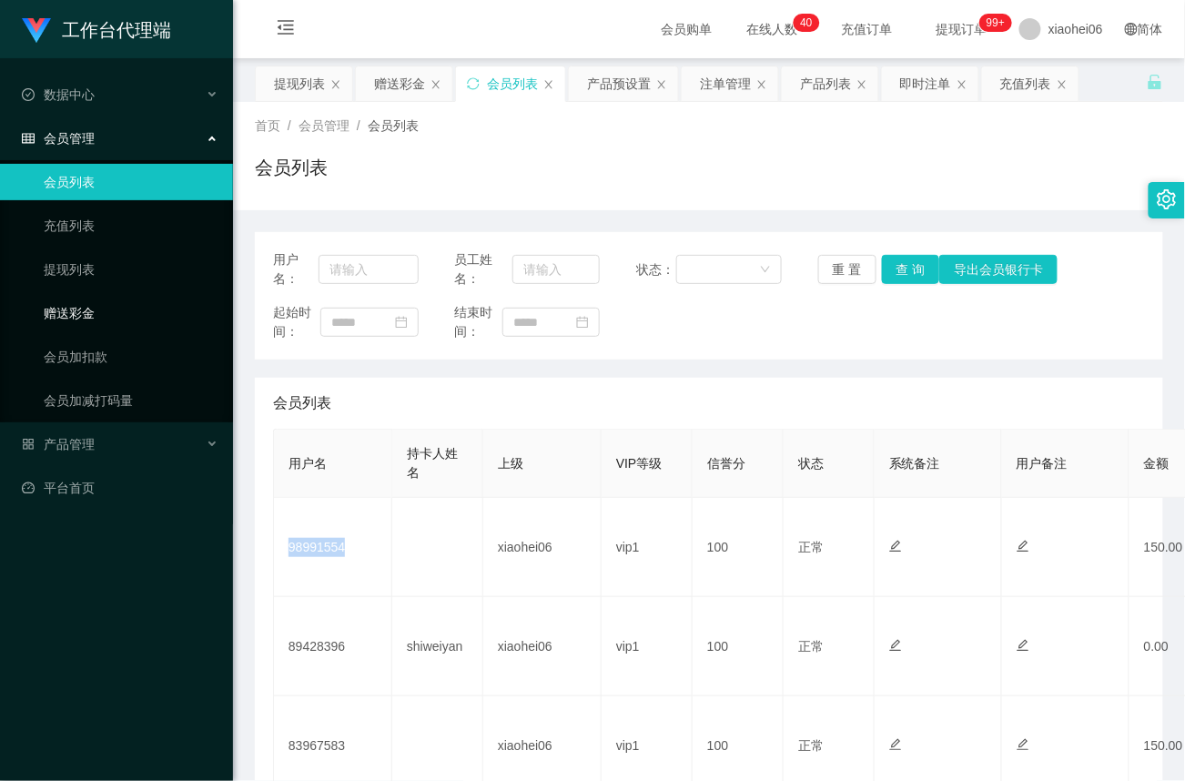
drag, startPoint x: 76, startPoint y: 302, endPoint x: 80, endPoint y: 313, distance: 11.5
click at [76, 304] on link "赠送彩金" at bounding box center [131, 313] width 175 height 36
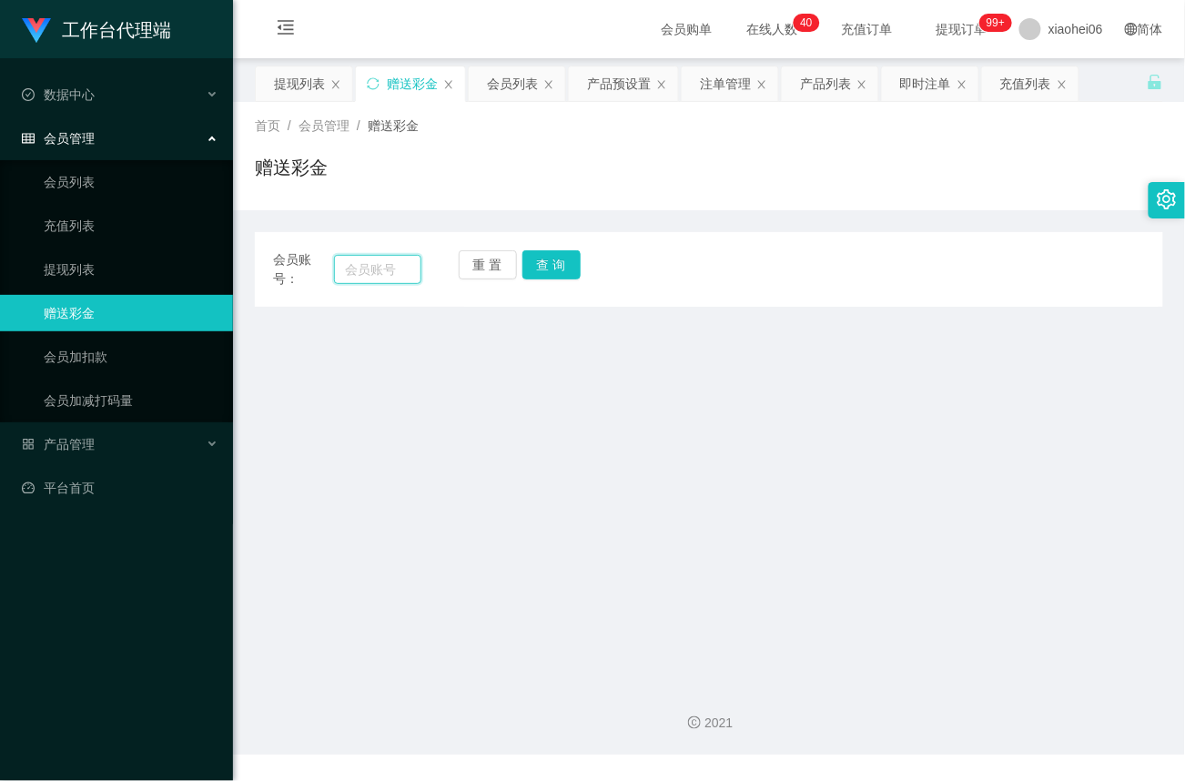
drag, startPoint x: 339, startPoint y: 270, endPoint x: 361, endPoint y: 271, distance: 22.8
click at [339, 270] on input "text" at bounding box center [377, 269] width 87 height 29
paste input "98991554"
type input "98991554"
click at [547, 274] on button "查 询" at bounding box center [551, 264] width 58 height 29
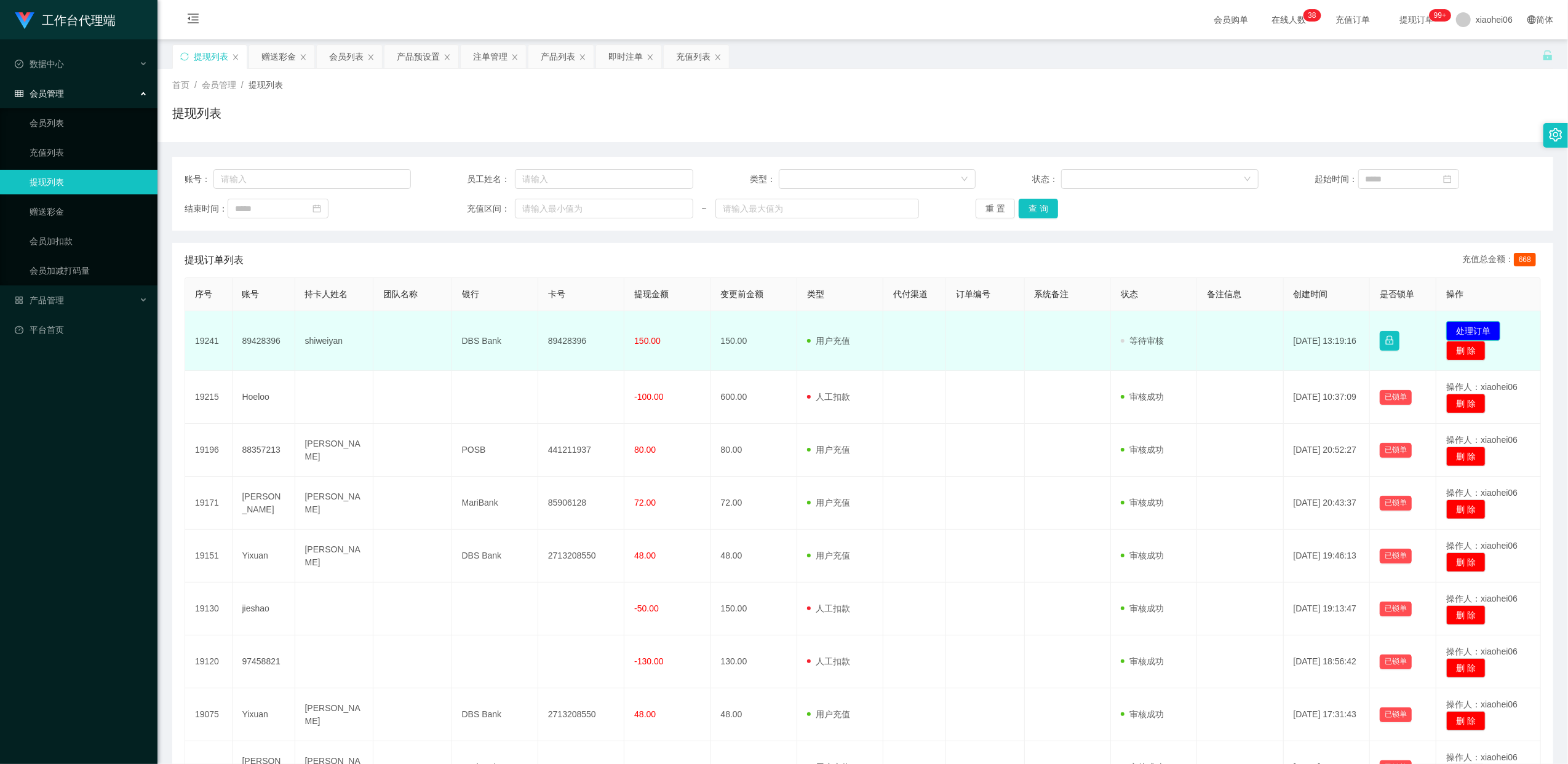
click at [1486, 324] on button "处理订单" at bounding box center [1473, 331] width 54 height 20
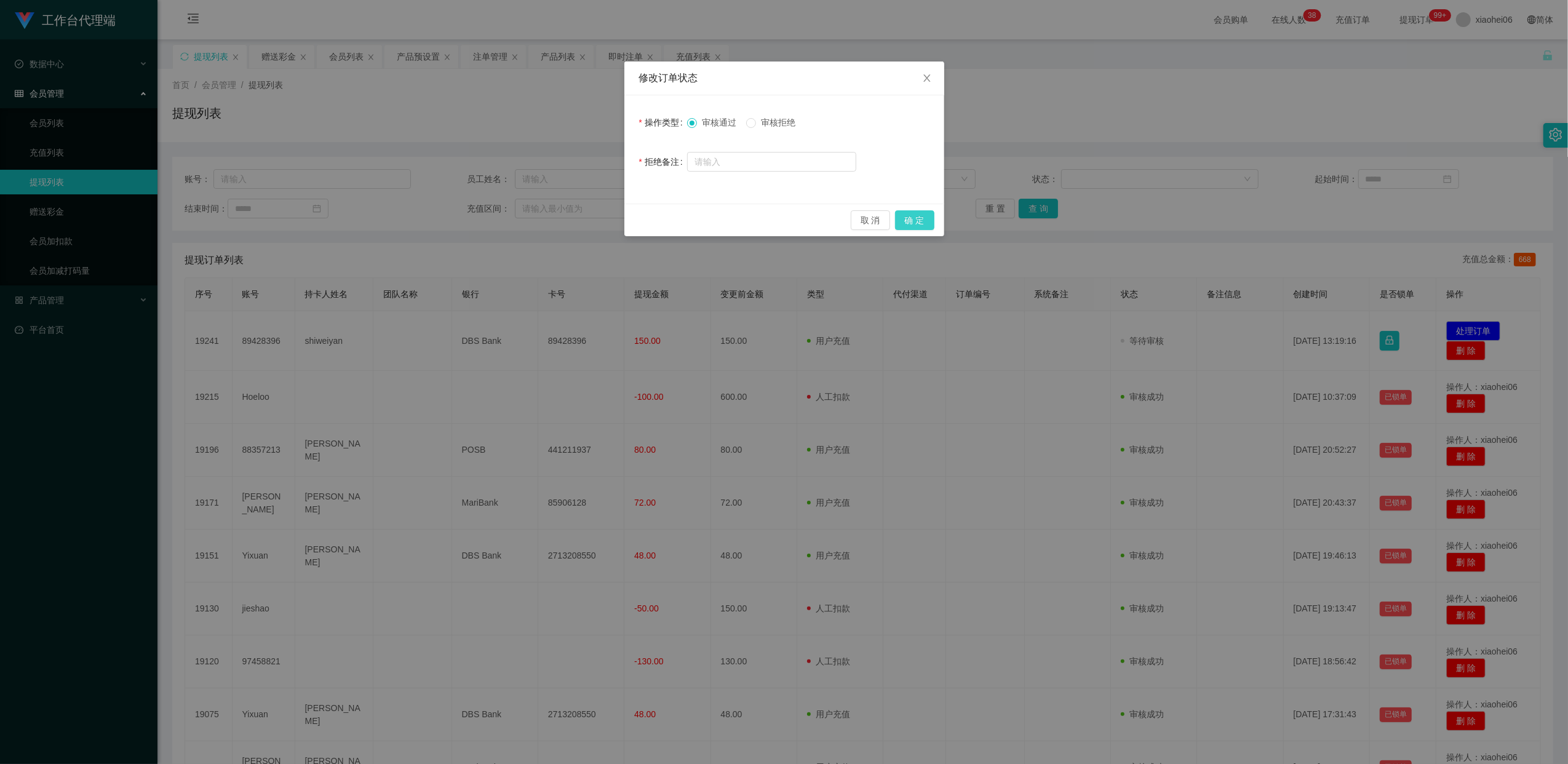
click at [916, 219] on button "确 定" at bounding box center [914, 220] width 39 height 20
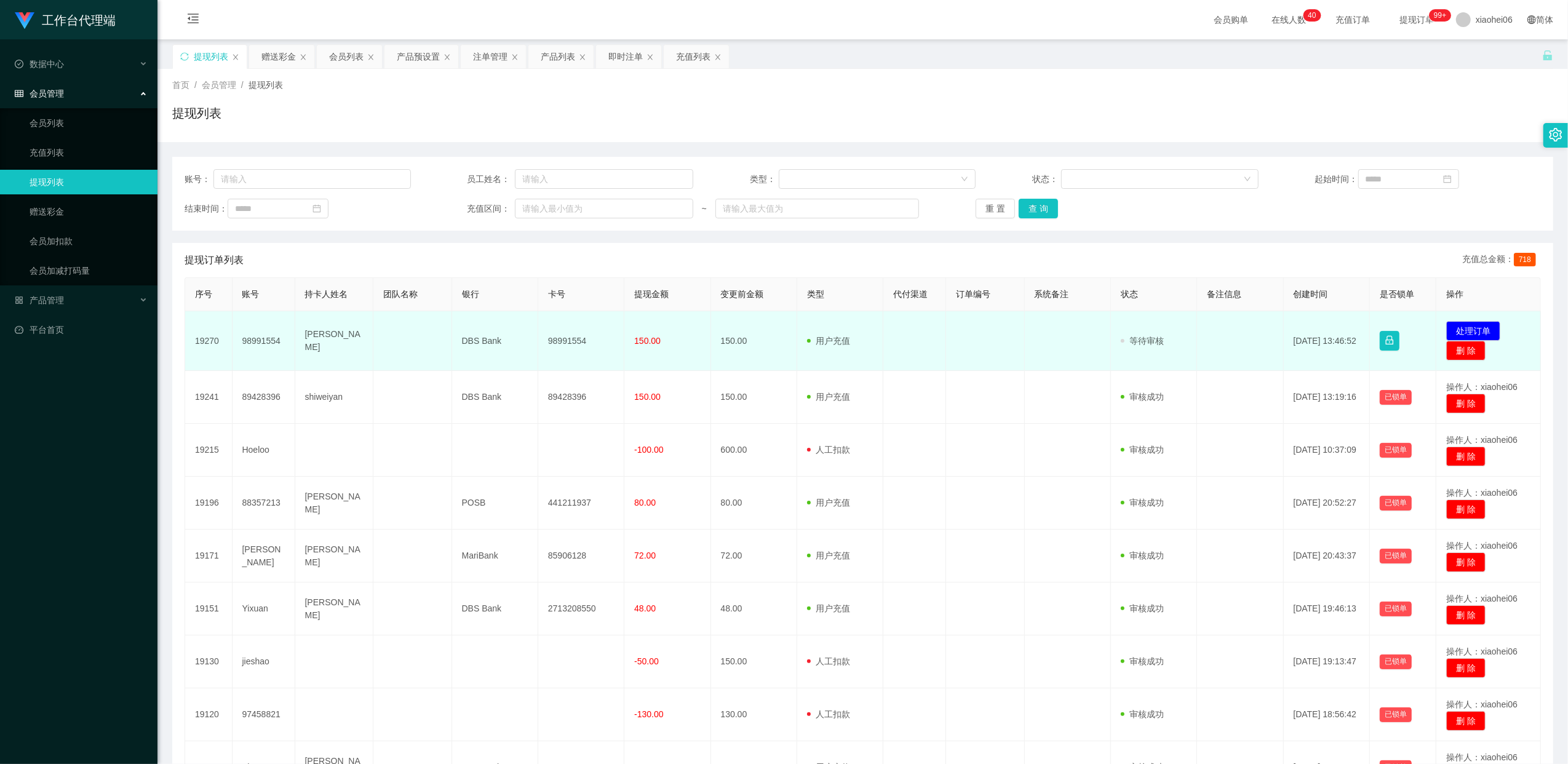
click at [577, 338] on td "98991554" at bounding box center [581, 341] width 86 height 59
click at [577, 342] on td "98991554" at bounding box center [581, 341] width 86 height 59
click at [571, 340] on td "98991554" at bounding box center [581, 341] width 86 height 59
click at [570, 340] on td "98991554" at bounding box center [581, 341] width 86 height 59
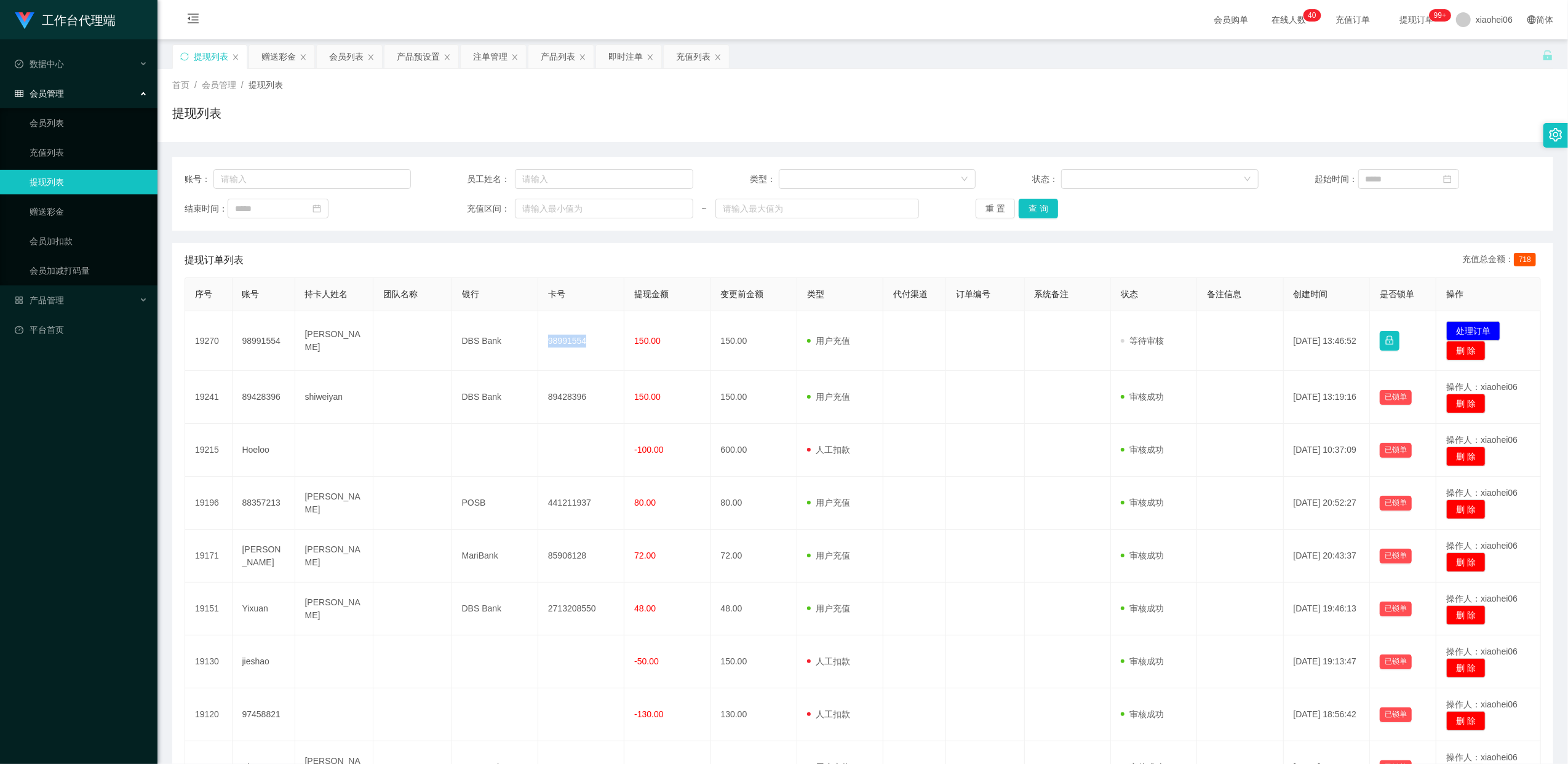
copy td "98991554"
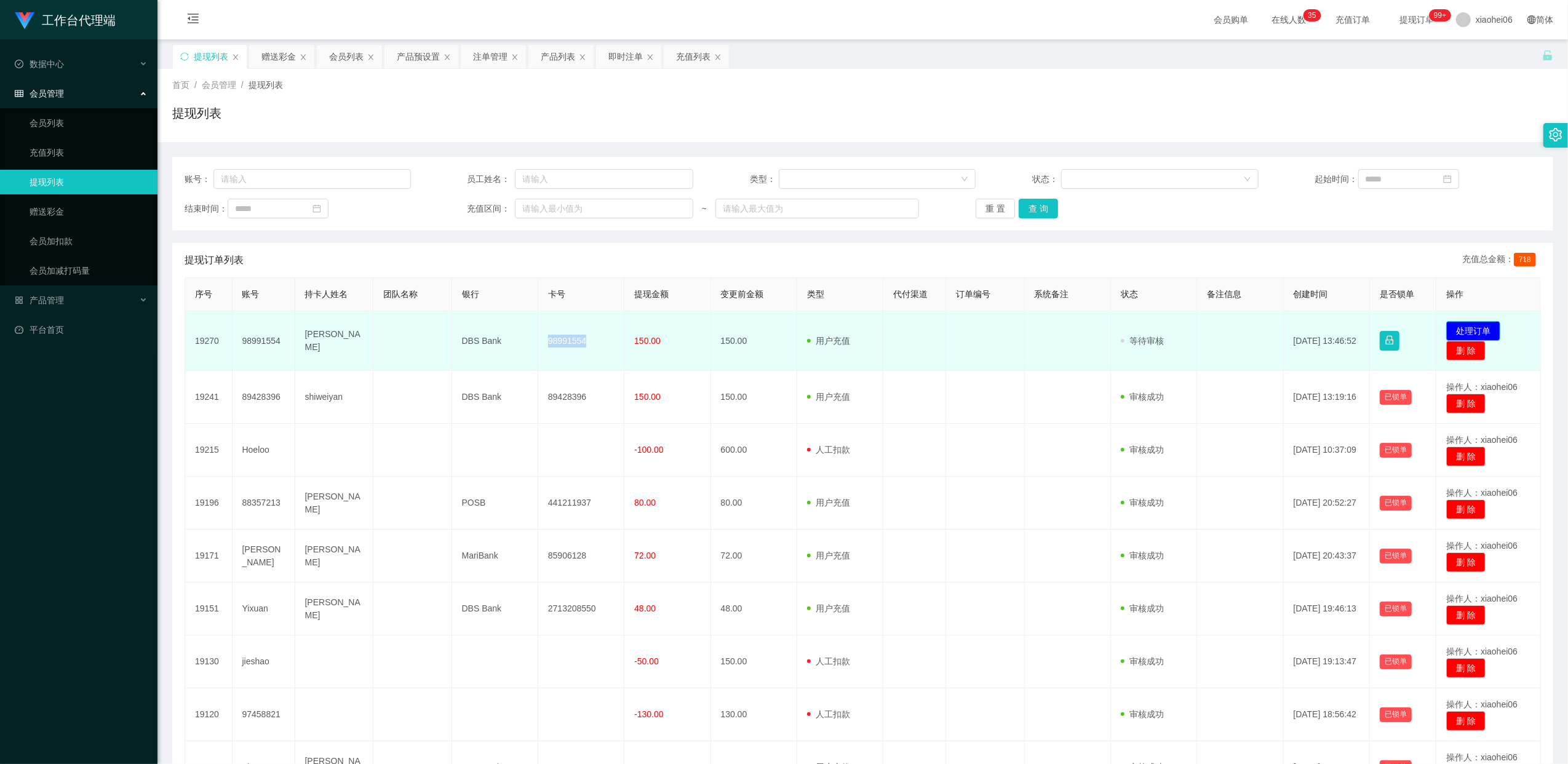
click at [1469, 331] on button "处理订单" at bounding box center [1473, 331] width 54 height 20
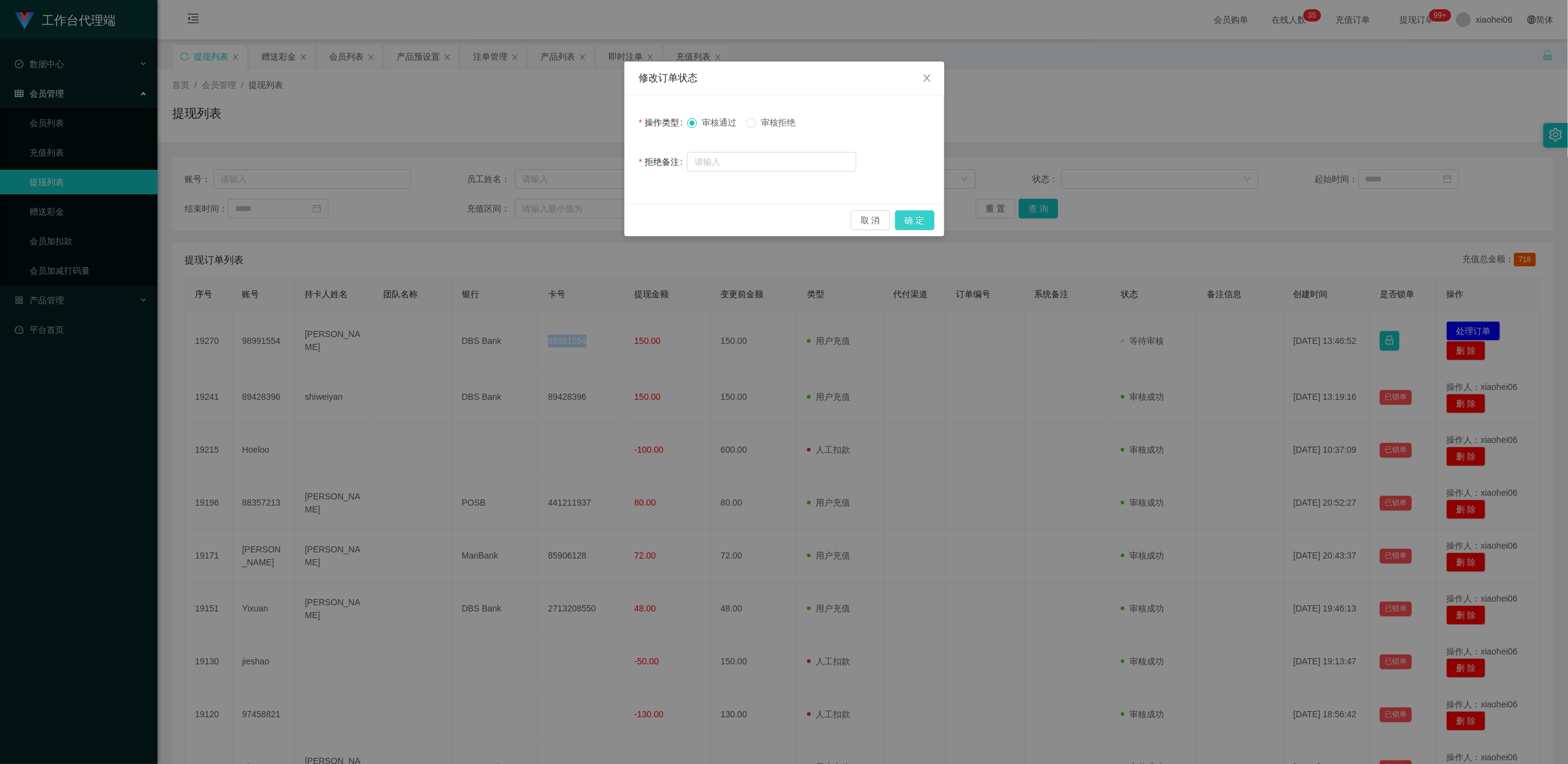
click at [914, 222] on button "确 定" at bounding box center [914, 220] width 39 height 20
